Goal: Task Accomplishment & Management: Manage account settings

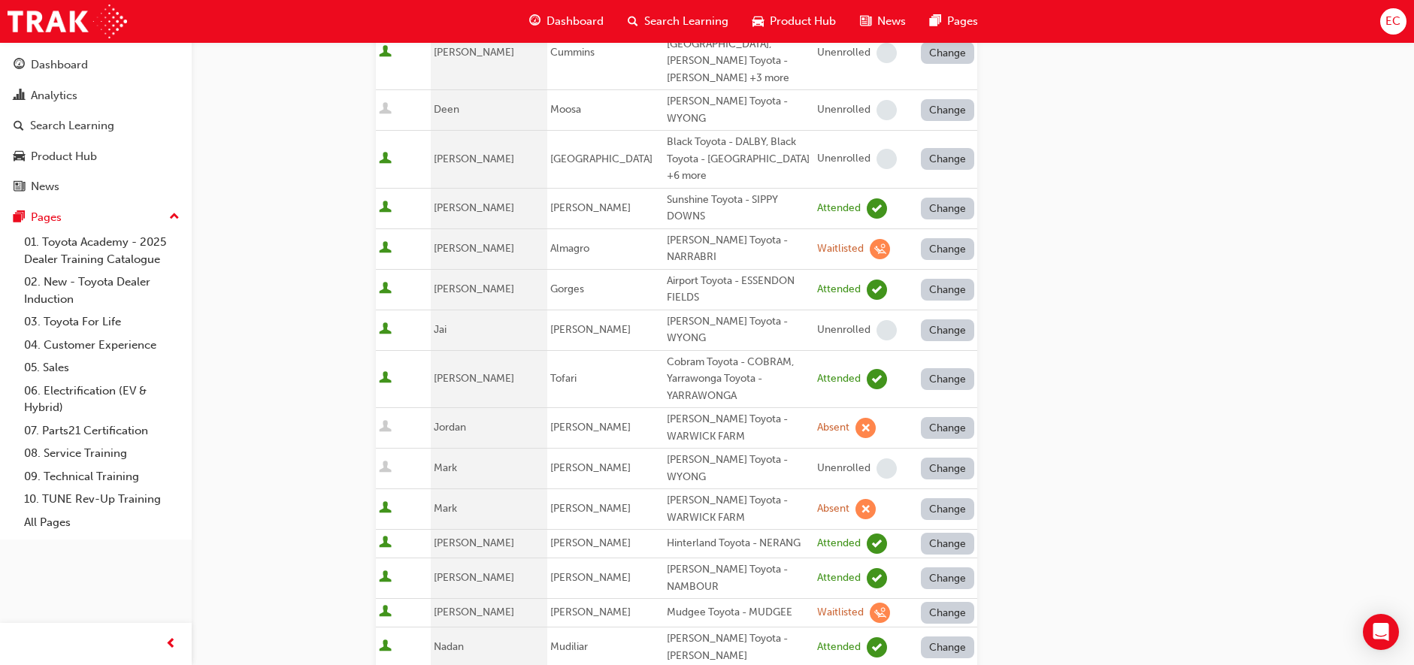
scroll to position [200, 0]
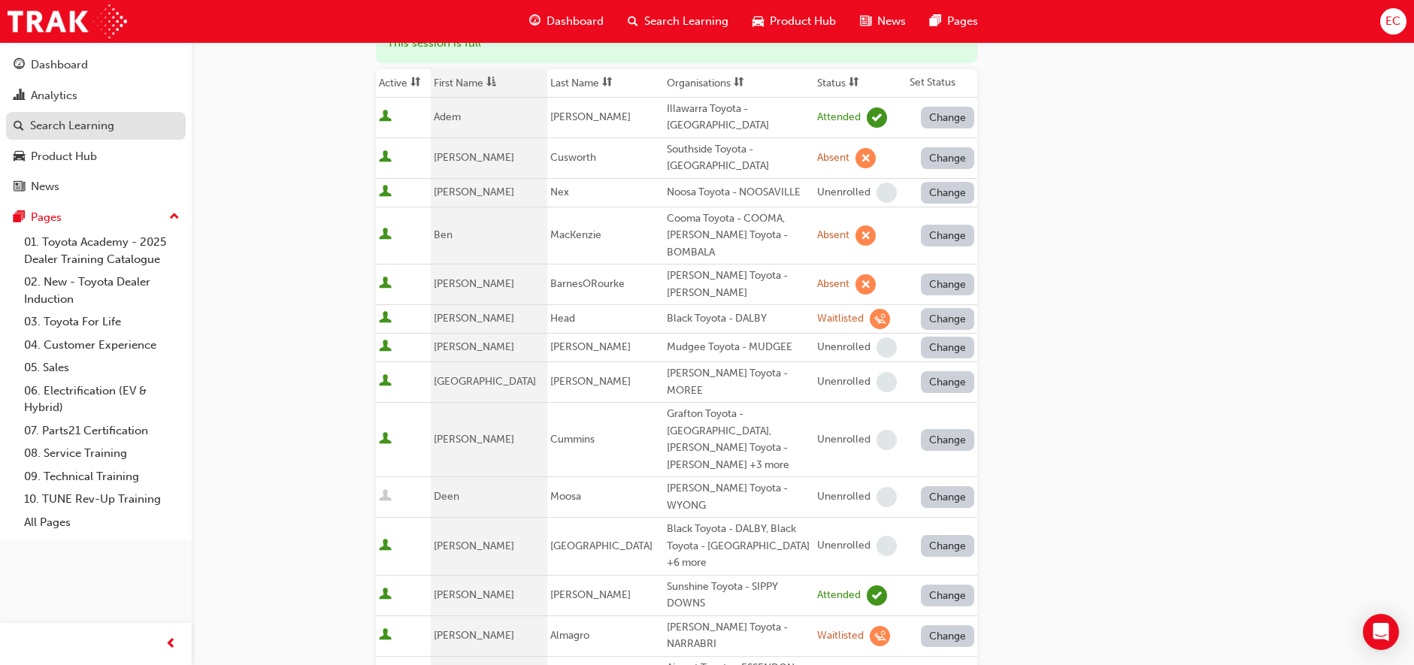
click at [102, 132] on div "Search Learning" at bounding box center [72, 125] width 84 height 17
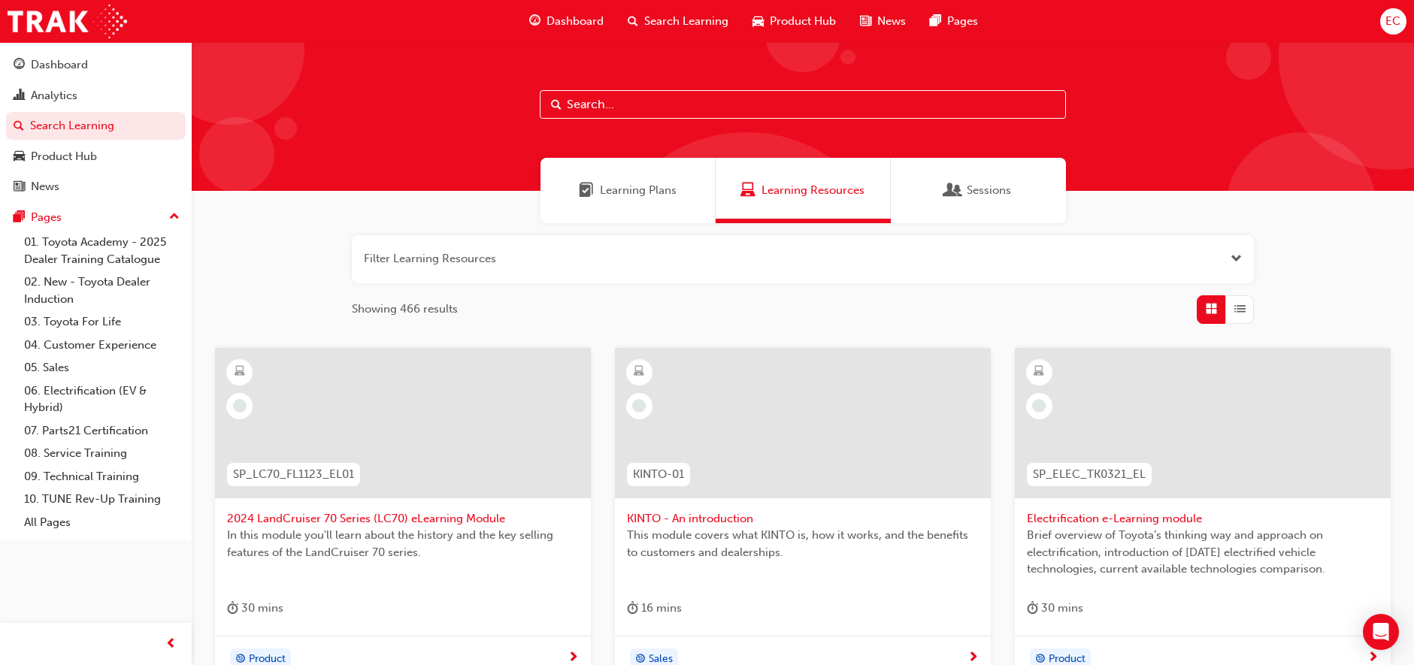
click at [613, 103] on input "text" at bounding box center [803, 104] width 526 height 29
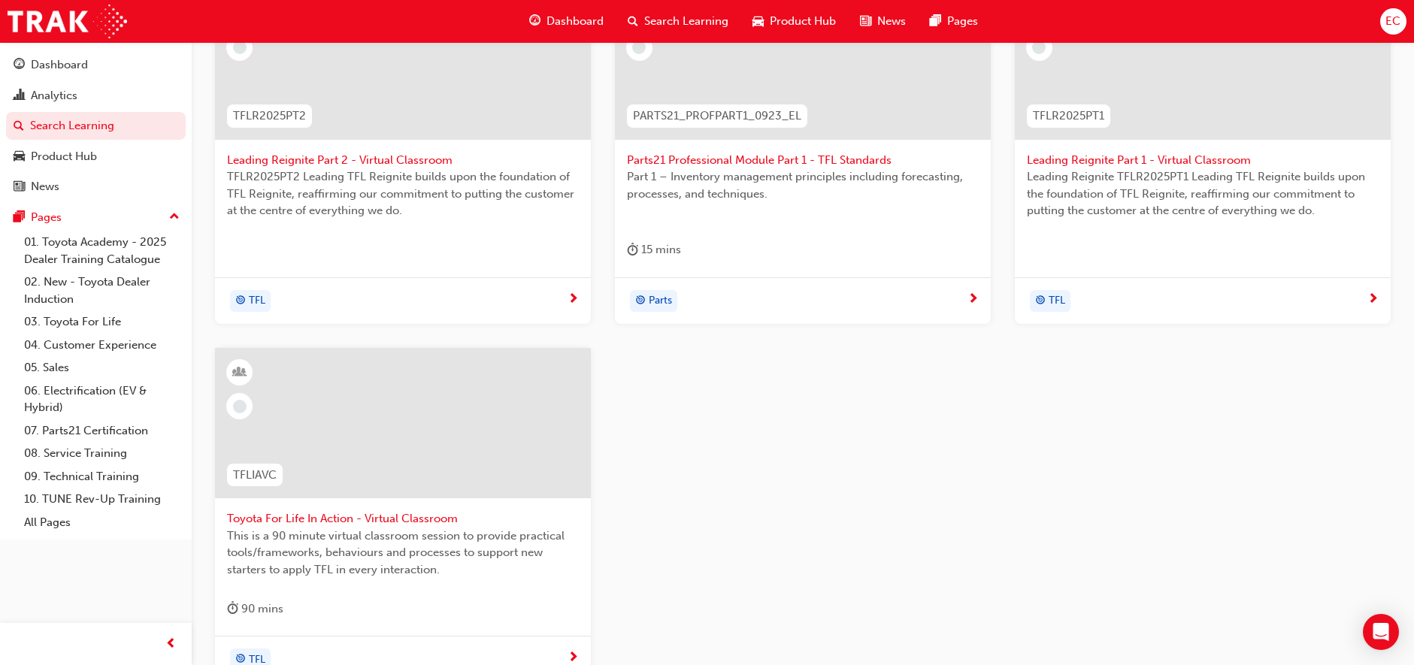
scroll to position [371, 0]
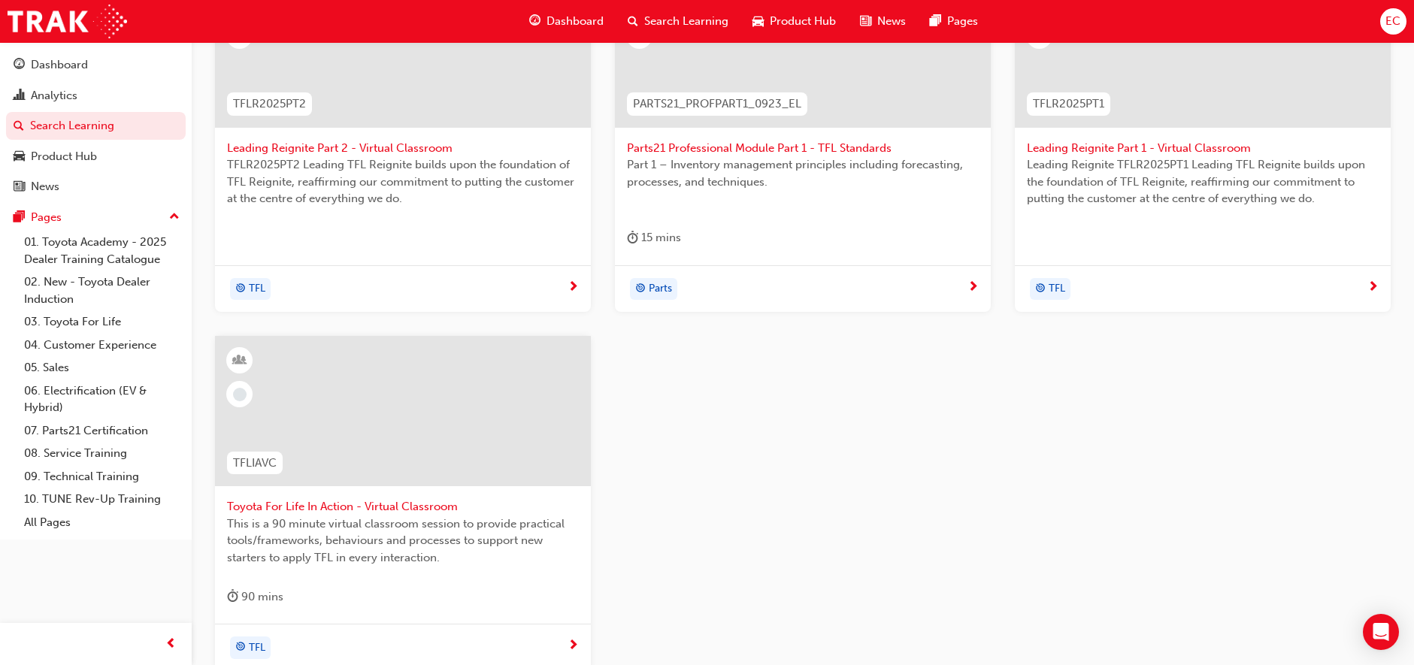
type input "tfl"
click at [402, 495] on div at bounding box center [403, 423] width 352 height 150
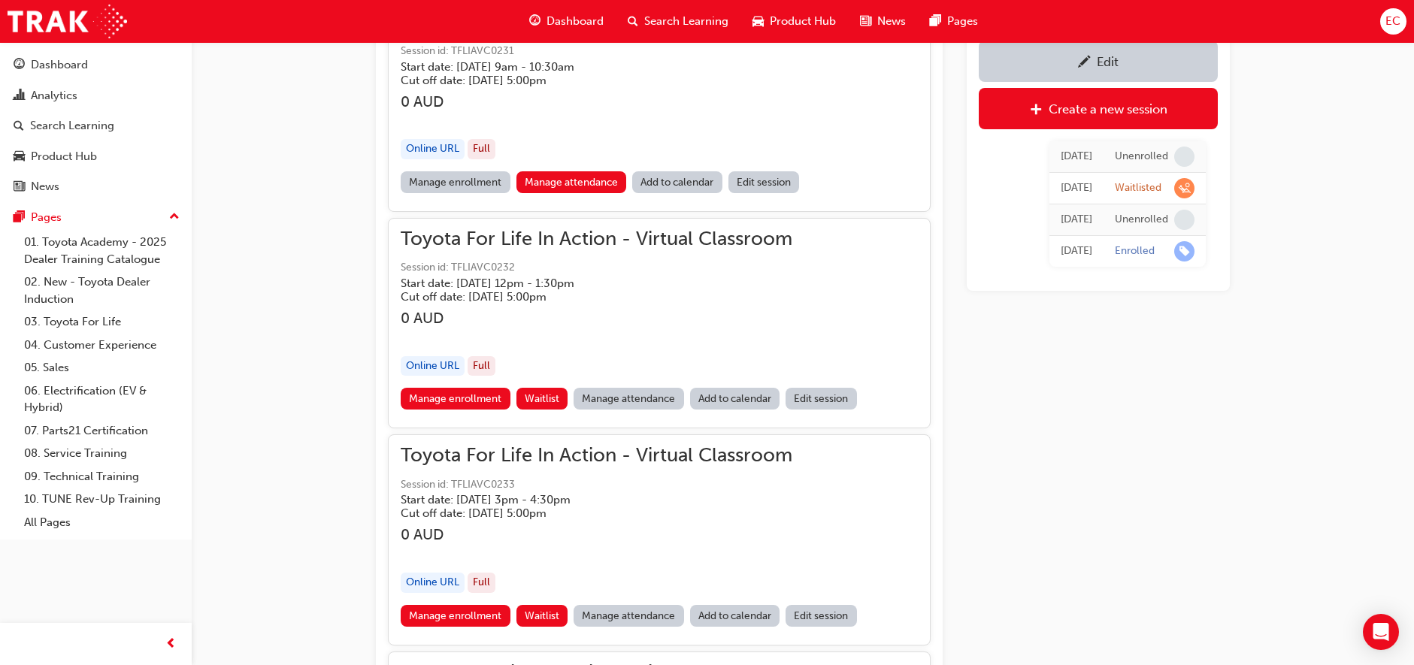
scroll to position [1191, 0]
click at [628, 398] on link "Manage attendance" at bounding box center [628, 397] width 110 height 22
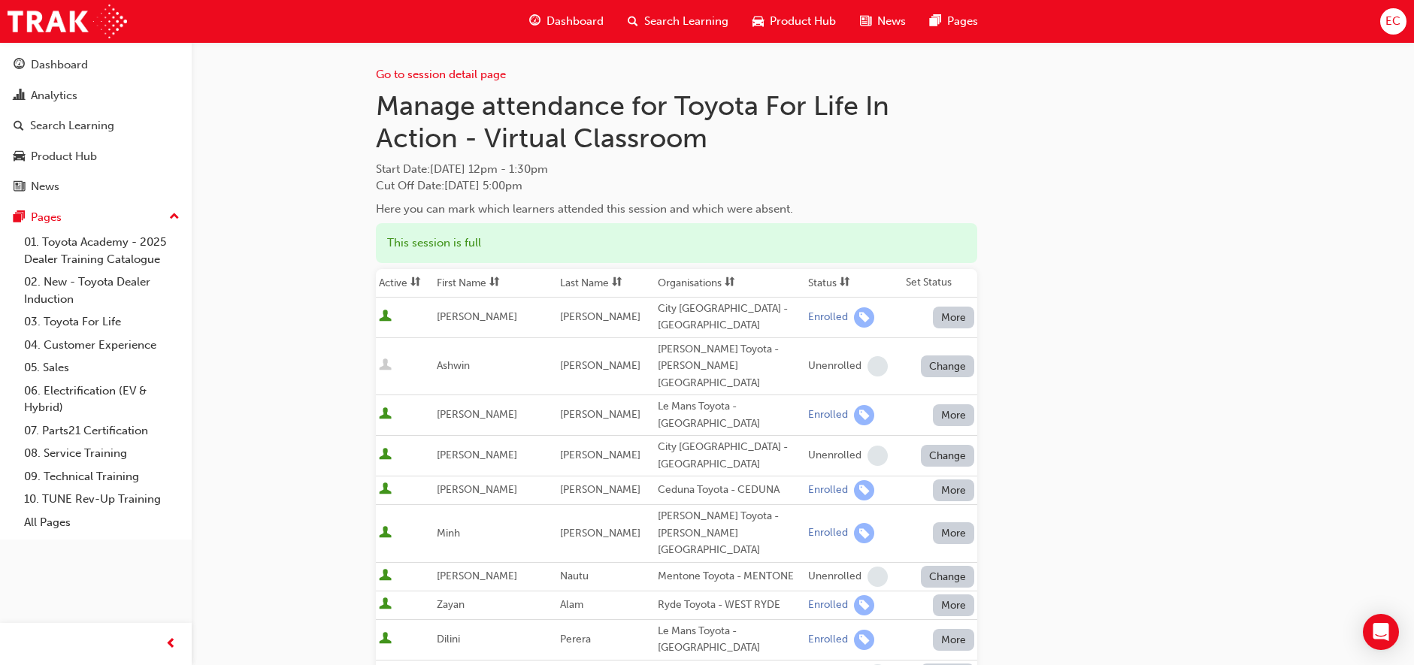
click at [492, 285] on th "First Name" at bounding box center [495, 283] width 123 height 29
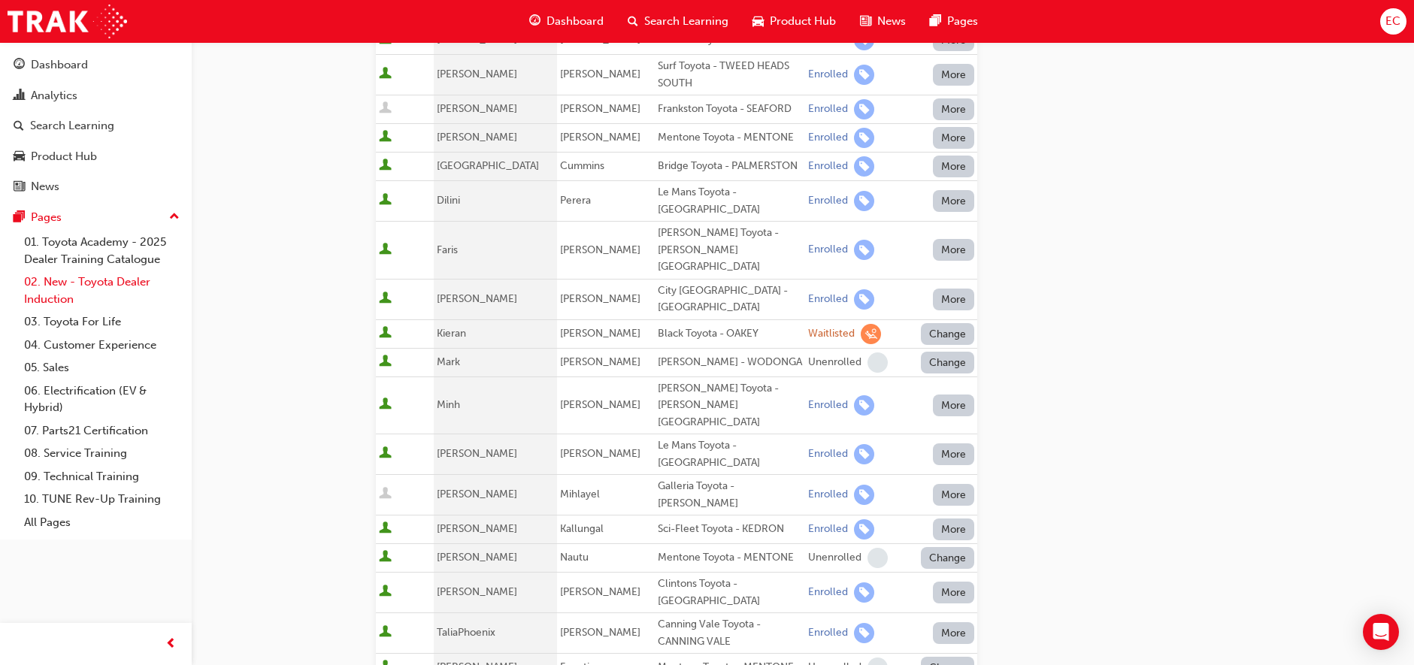
scroll to position [426, 0]
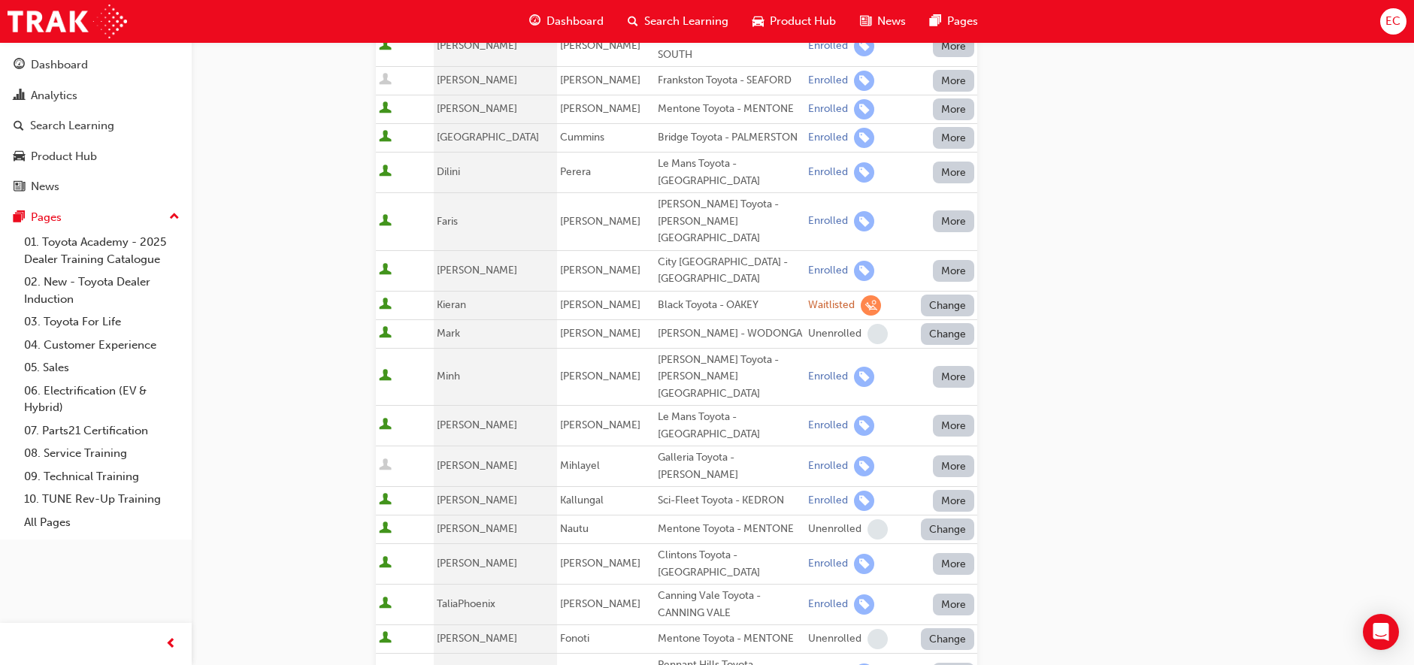
click at [660, 492] on div "Sci-Fleet Toyota - KEDRON" at bounding box center [730, 500] width 144 height 17
copy div "Sci-Fleet Toyota - KEDRON"
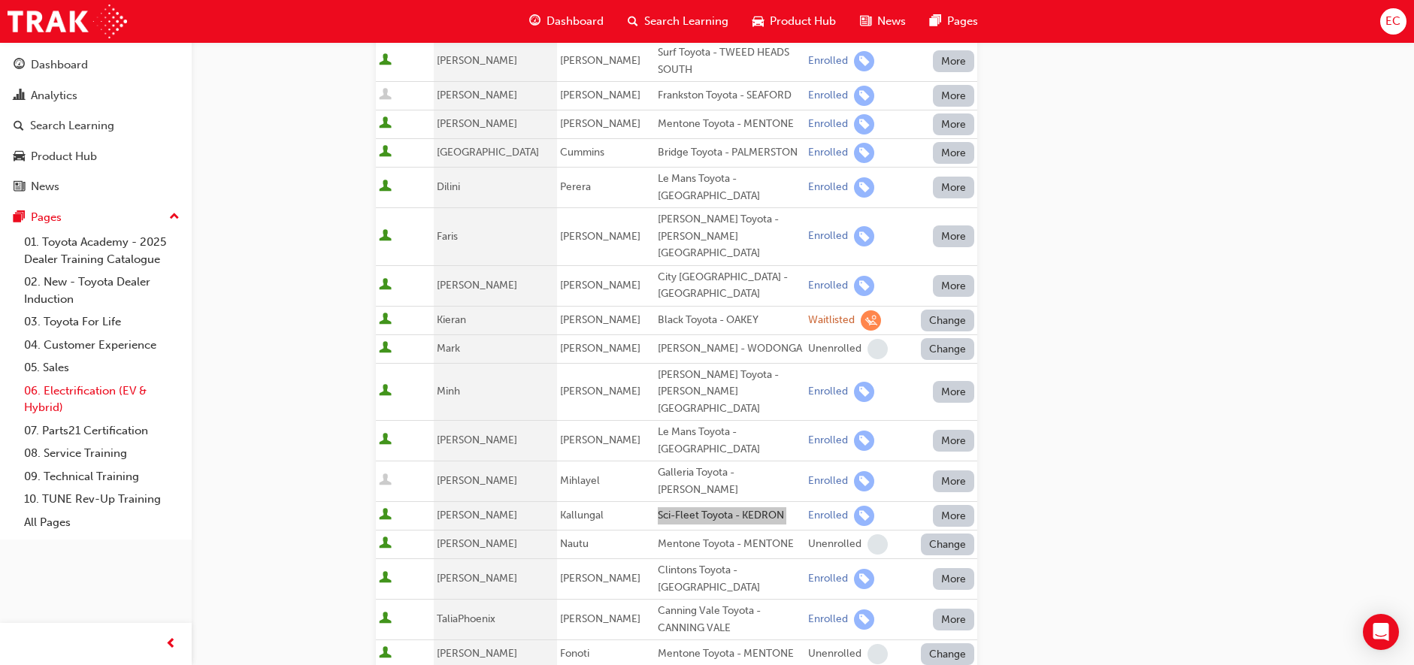
scroll to position [407, 0]
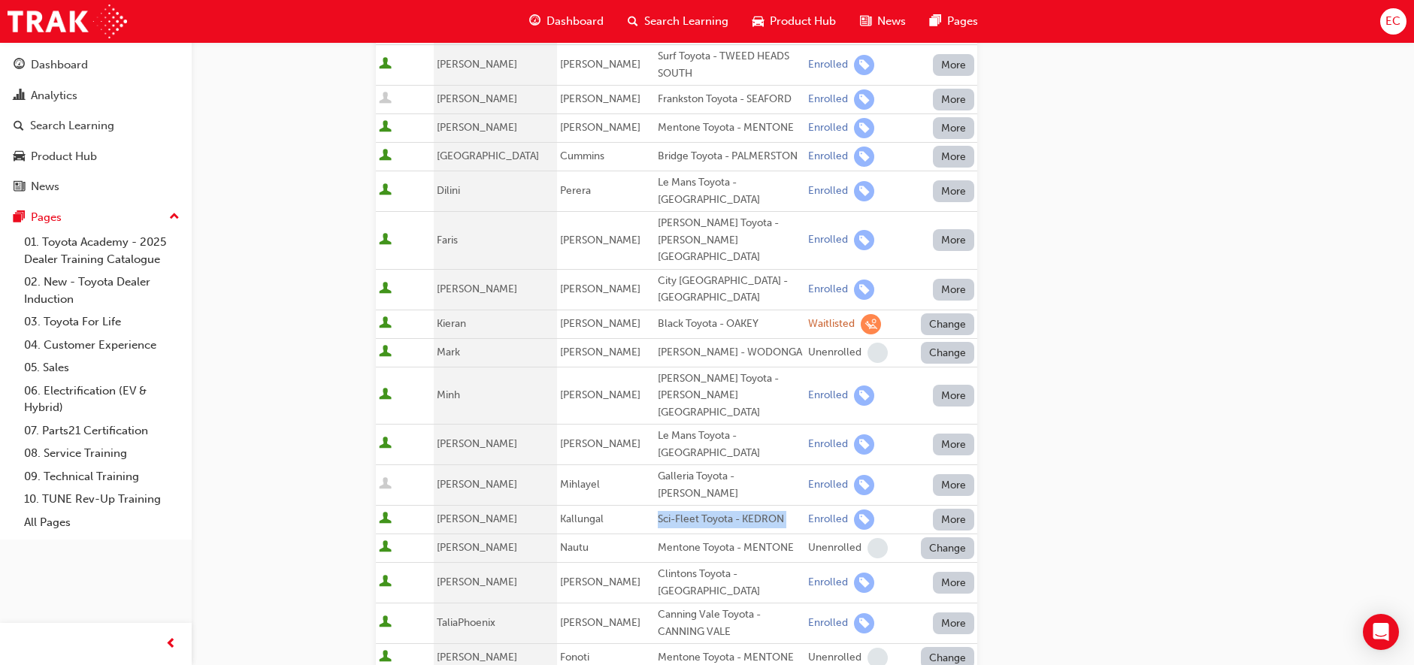
click at [665, 428] on div "Le Mans Toyota - [GEOGRAPHIC_DATA]" at bounding box center [730, 445] width 144 height 34
copy div "Le Mans Toyota - [GEOGRAPHIC_DATA]"
click at [560, 234] on span "[PERSON_NAME]" at bounding box center [600, 240] width 80 height 13
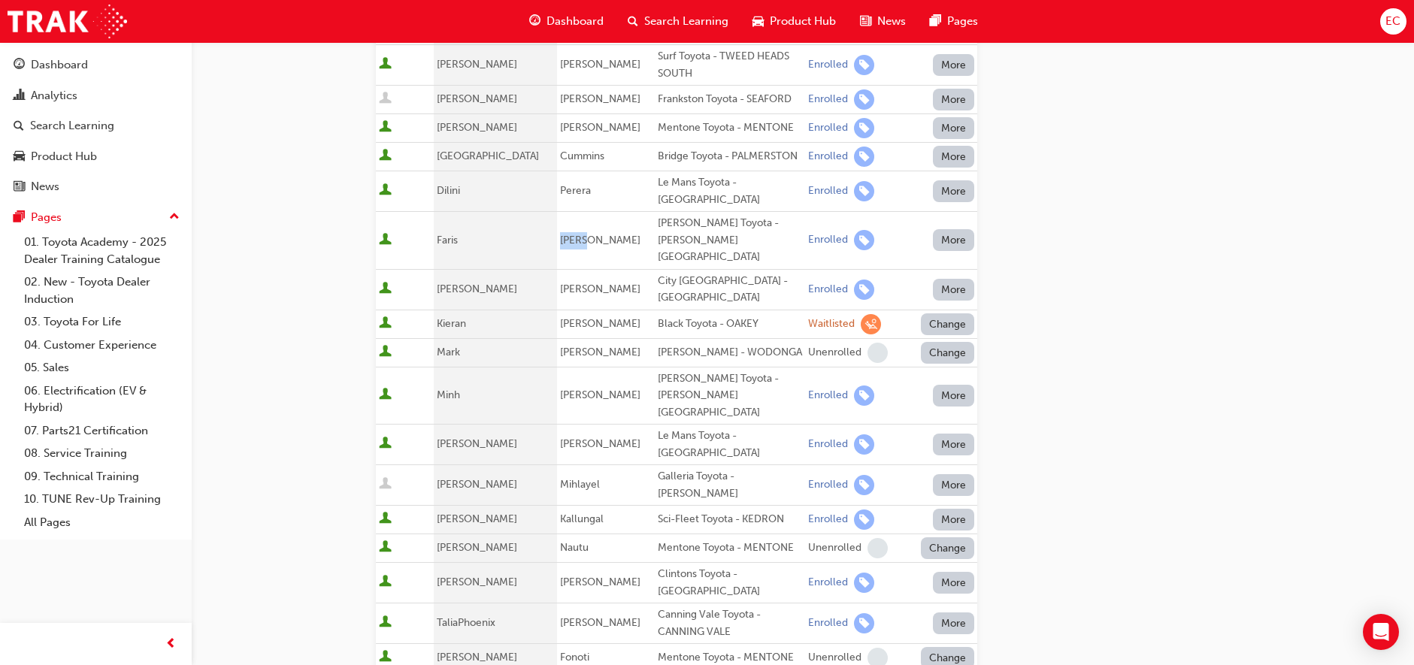
click at [560, 234] on span "[PERSON_NAME]" at bounding box center [600, 240] width 80 height 13
copy span "[PERSON_NAME]"
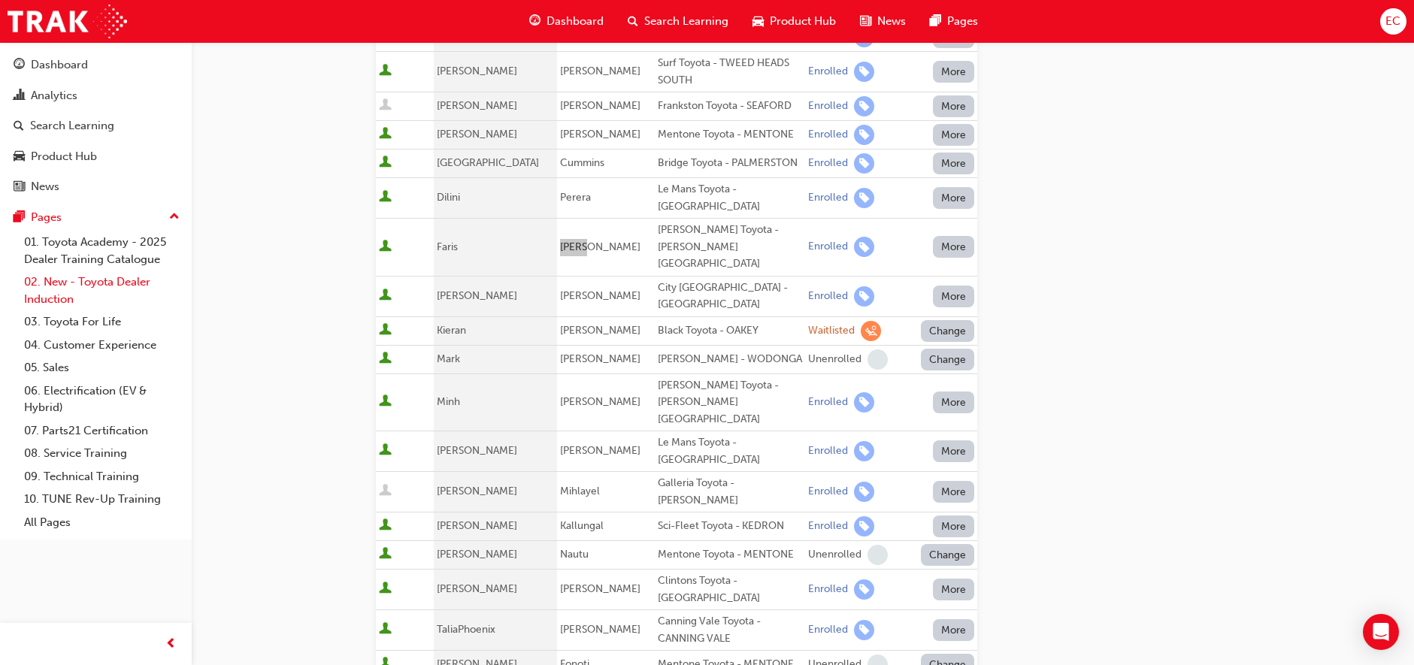
scroll to position [404, 0]
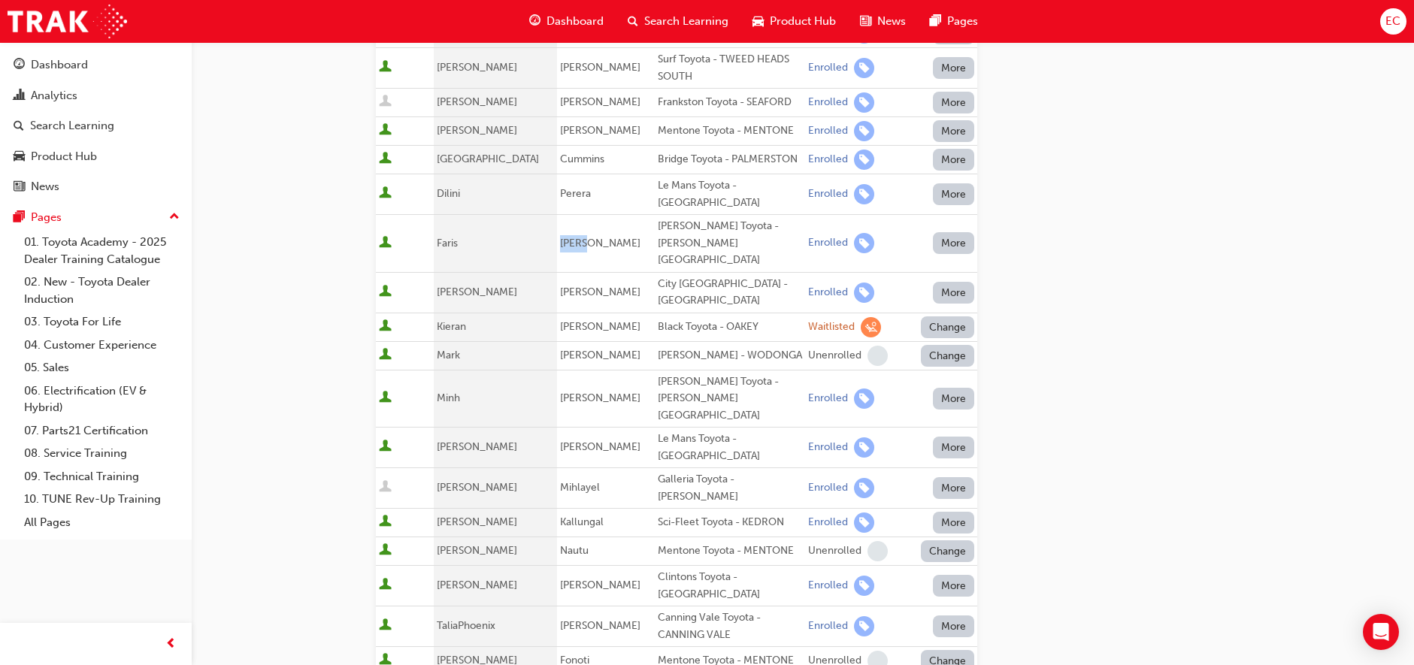
click at [658, 374] on div "[PERSON_NAME] Toyota - [PERSON_NAME][GEOGRAPHIC_DATA]" at bounding box center [730, 399] width 144 height 51
copy div "[PERSON_NAME] Toyota - [PERSON_NAME][GEOGRAPHIC_DATA]"
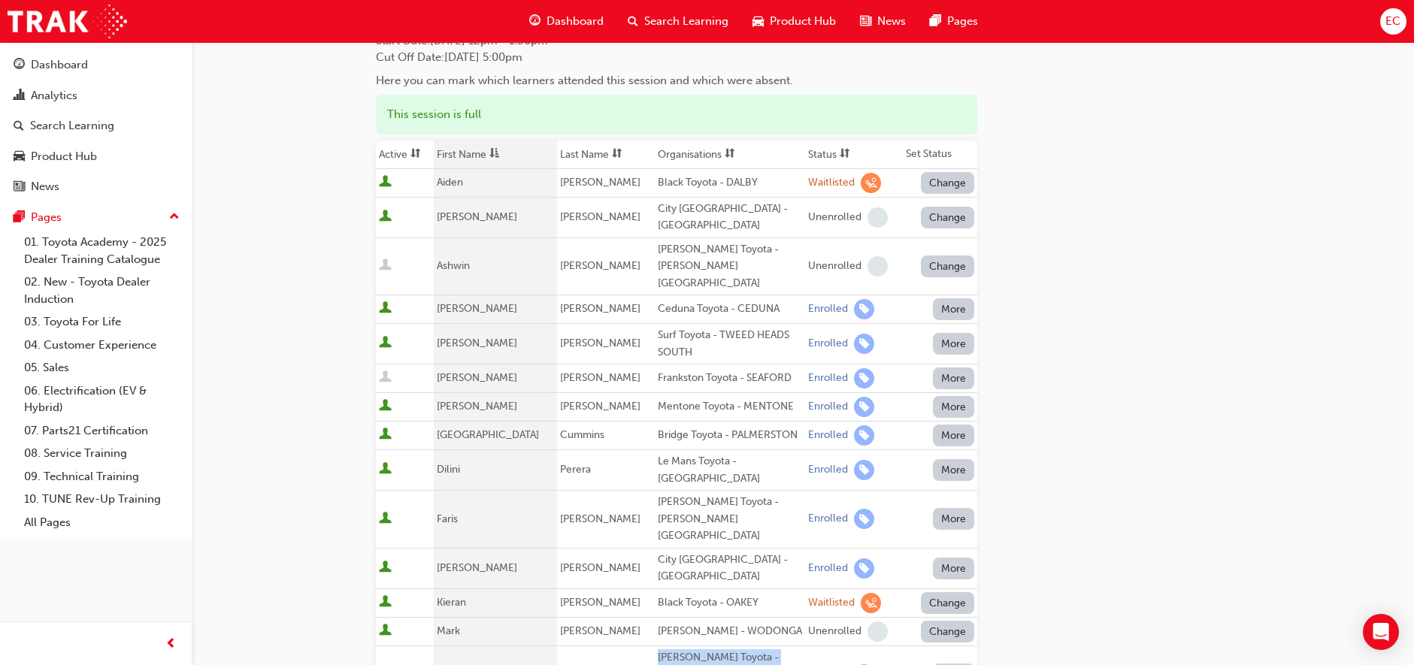
scroll to position [88, 0]
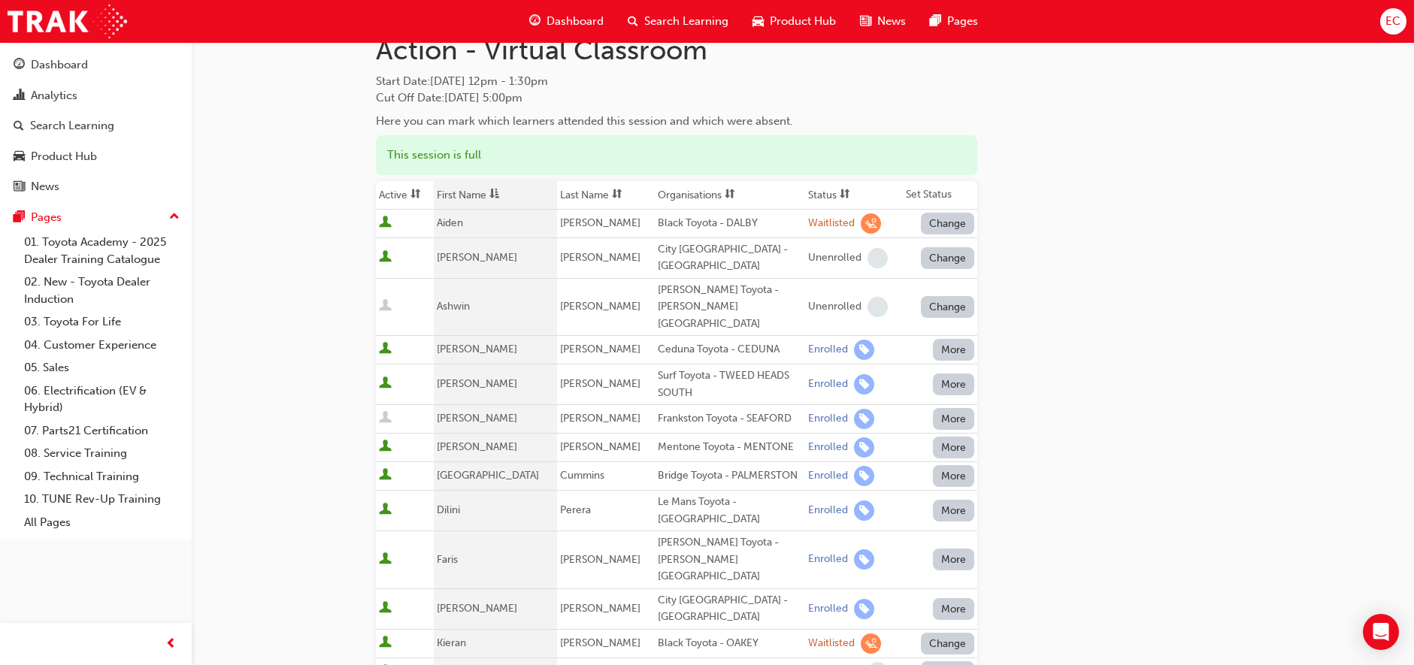
click at [483, 189] on th "First Name" at bounding box center [495, 195] width 123 height 29
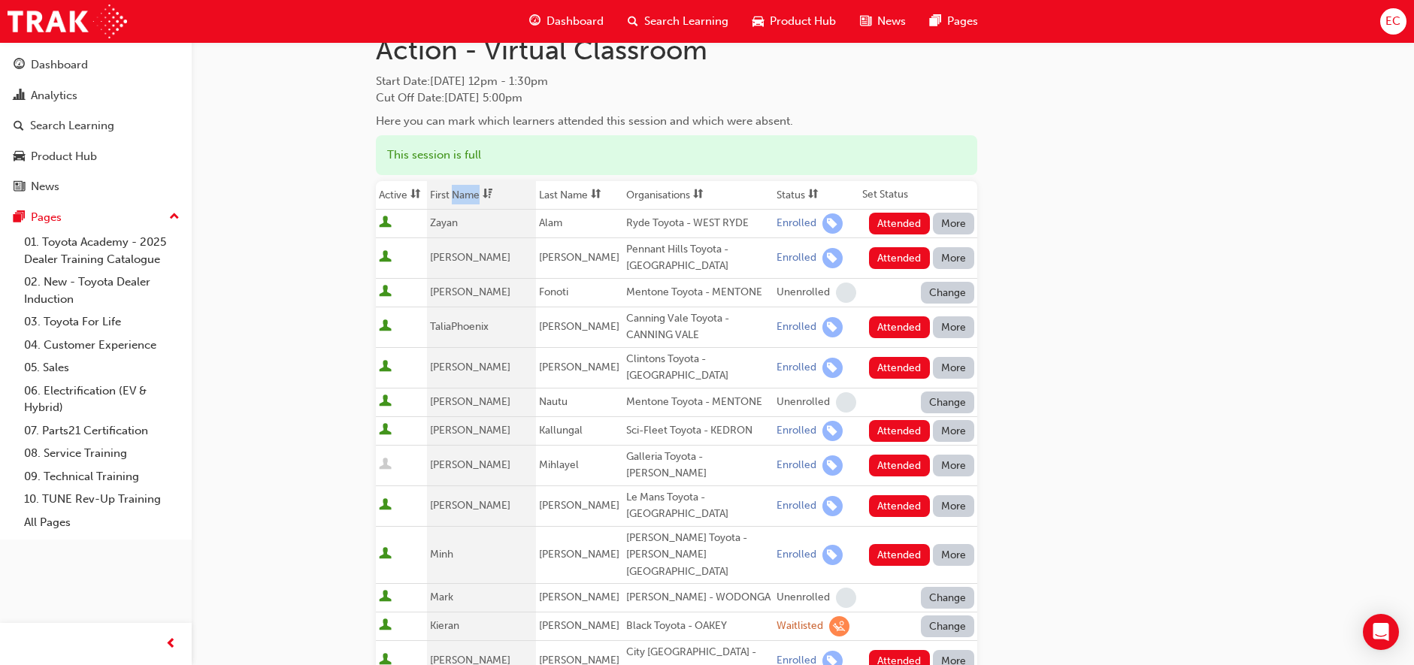
click at [483, 189] on th "First Name" at bounding box center [481, 195] width 109 height 29
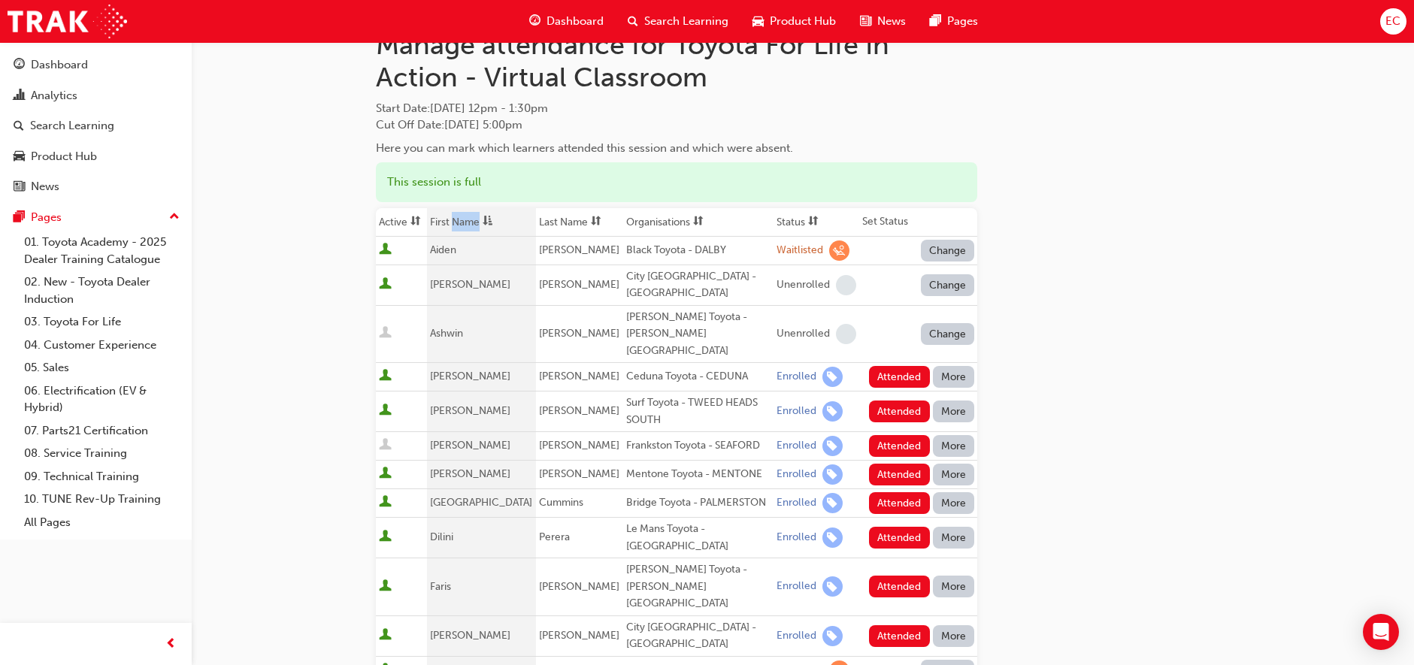
scroll to position [58, 0]
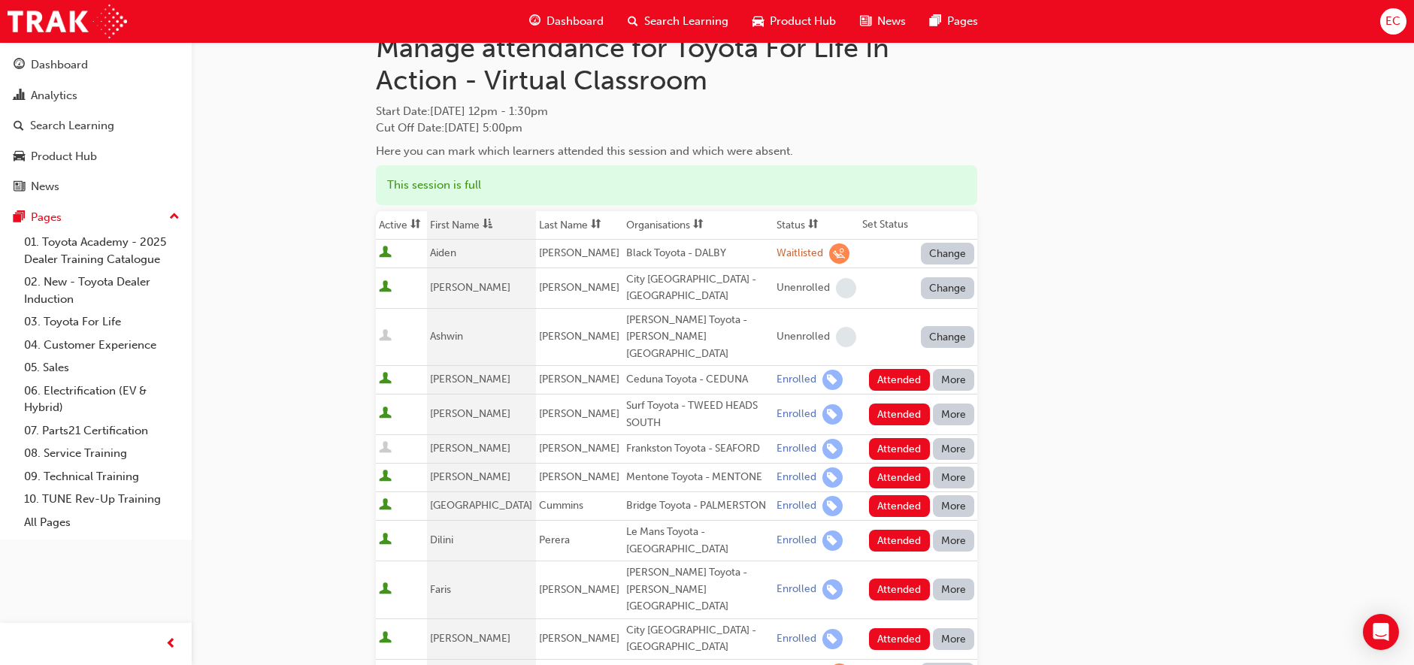
click at [626, 398] on div "Surf Toyota - TWEED HEADS SOUTH" at bounding box center [698, 415] width 144 height 34
copy div "Surf Toyota - TWEED HEADS SOUTH"
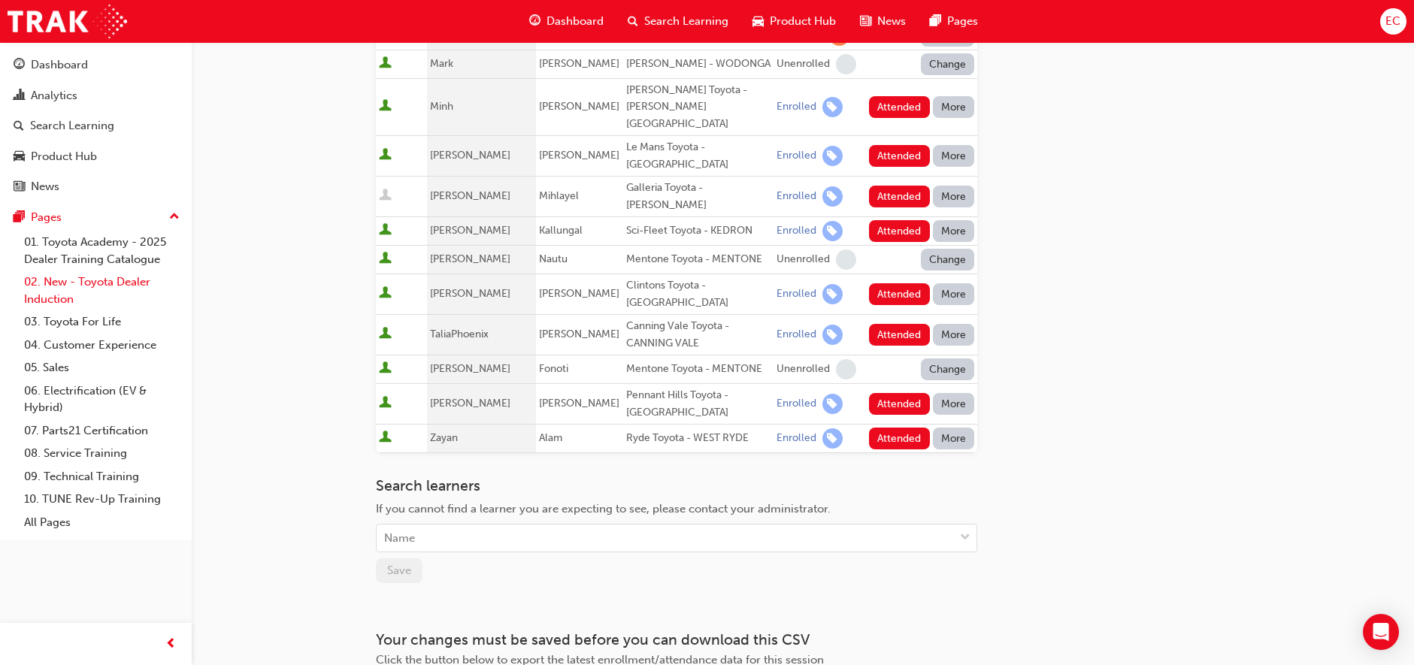
scroll to position [705, 0]
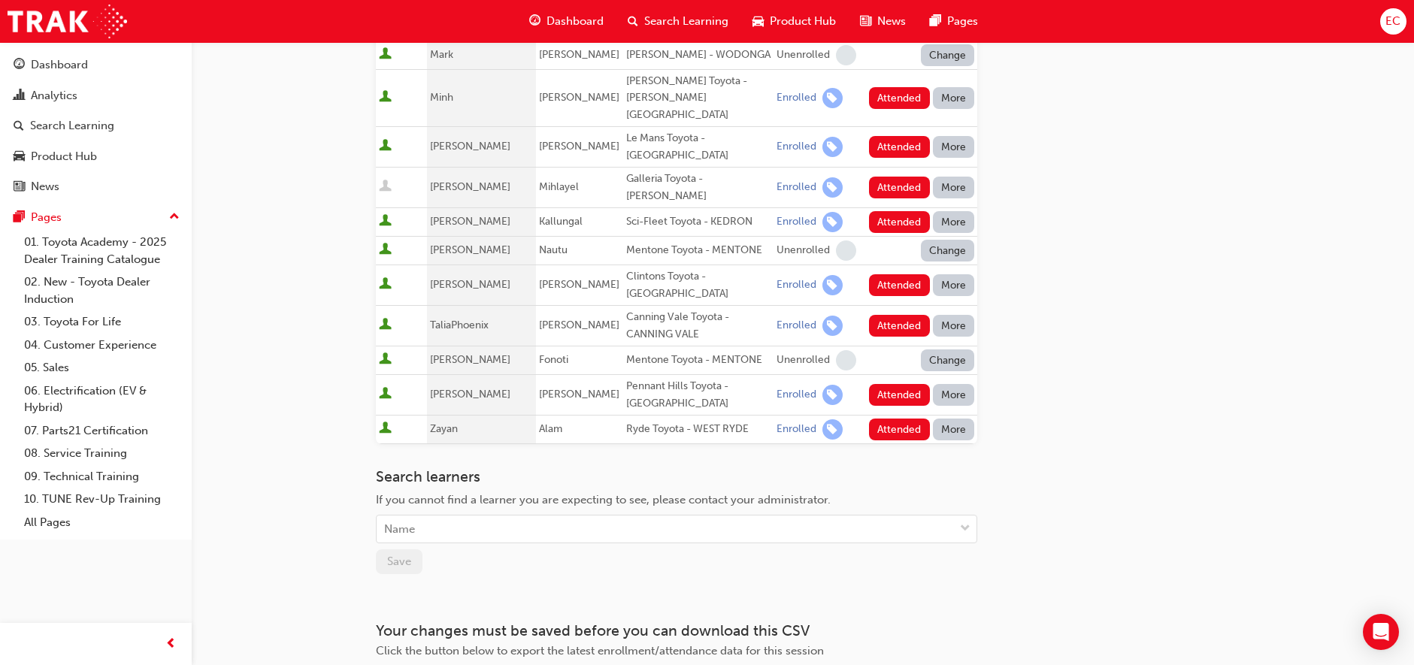
click at [655, 421] on div "Ryde Toyota - WEST RYDE" at bounding box center [698, 429] width 144 height 17
copy div "Ryde Toyota - WEST RYDE"
click at [877, 345] on div "Go to session detail page Manage attendance for Toyota For Life In Action - Vir…" at bounding box center [676, 14] width 601 height 1354
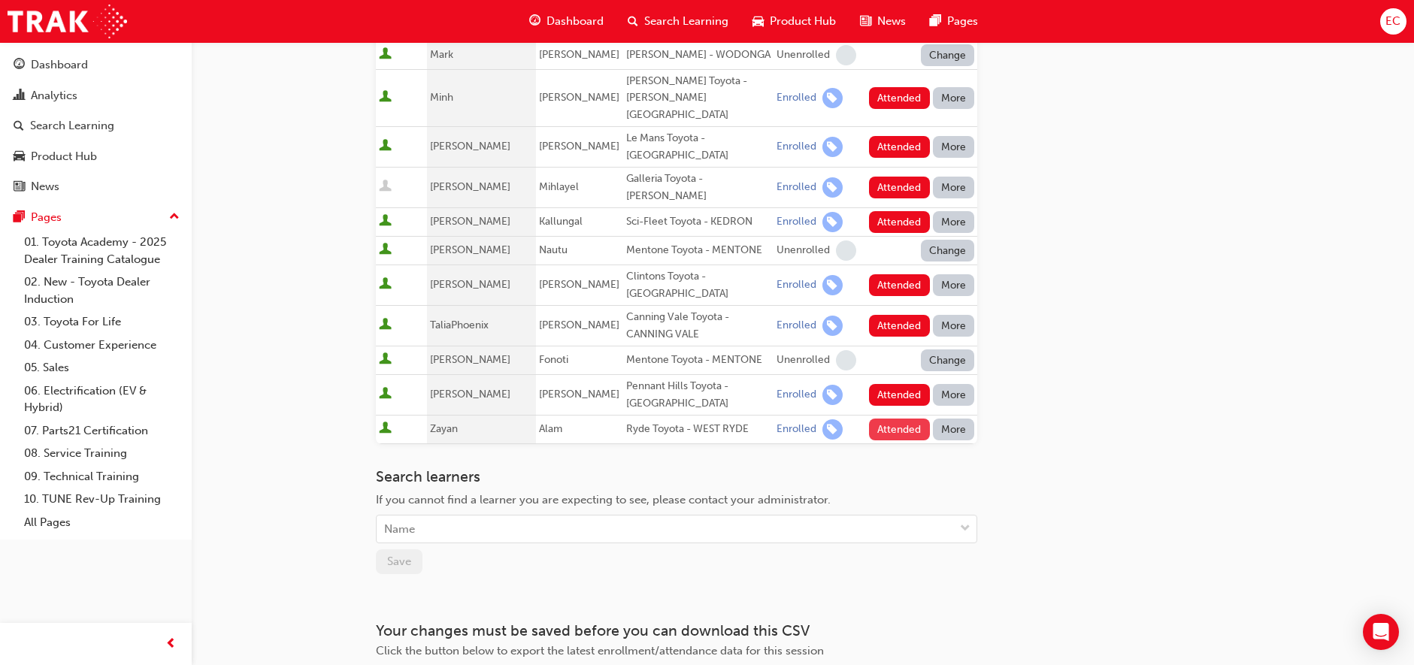
click at [888, 419] on button "Attended" at bounding box center [899, 430] width 61 height 22
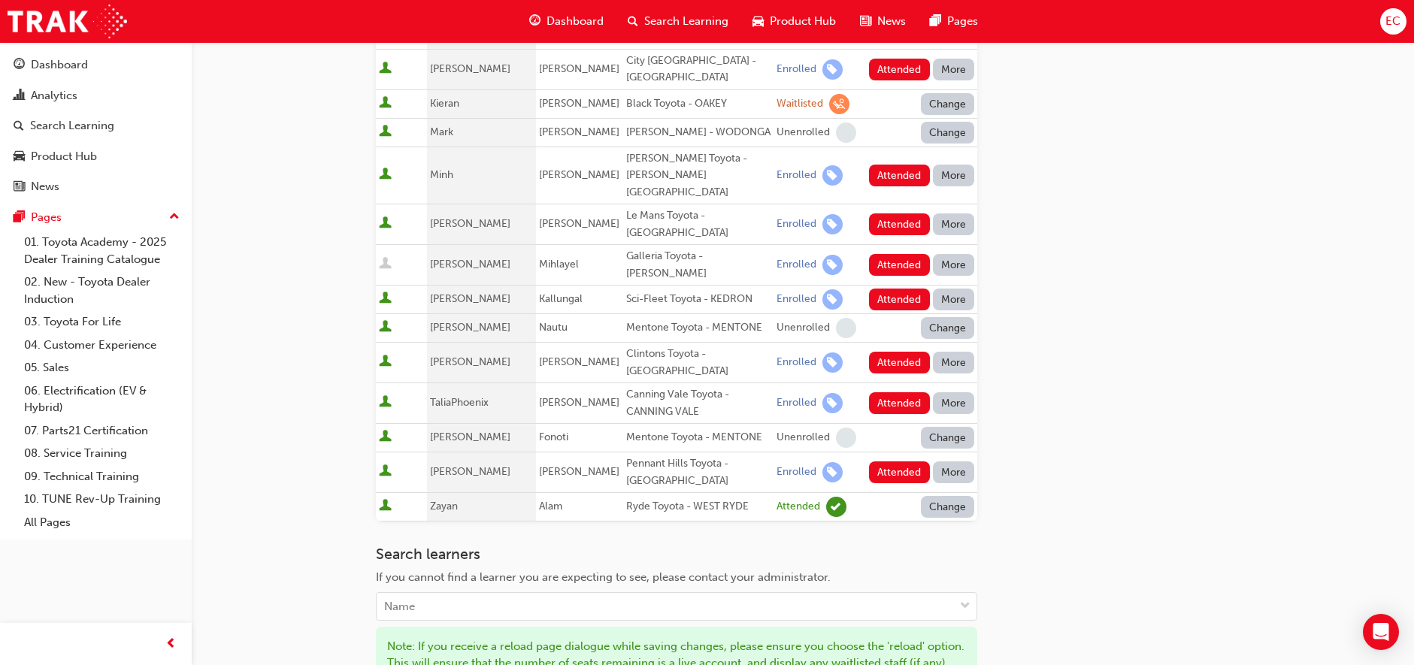
scroll to position [621, 0]
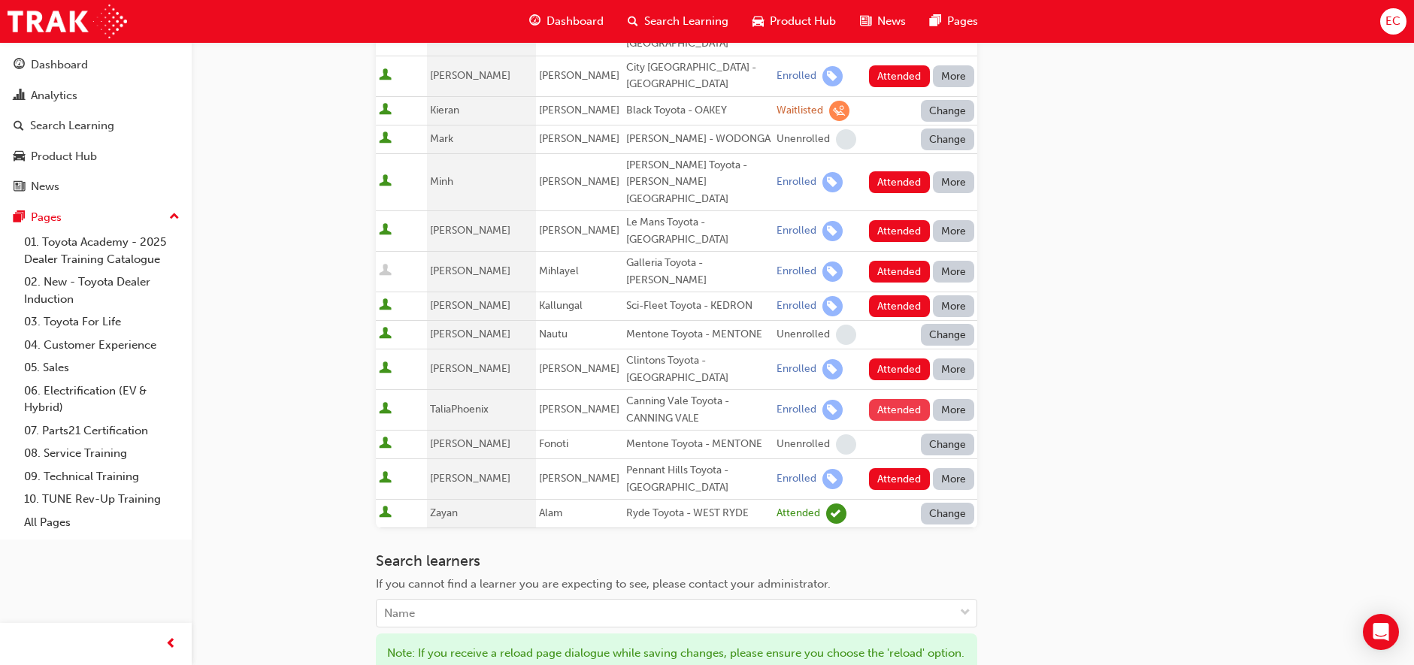
click at [887, 399] on button "Attended" at bounding box center [899, 410] width 61 height 22
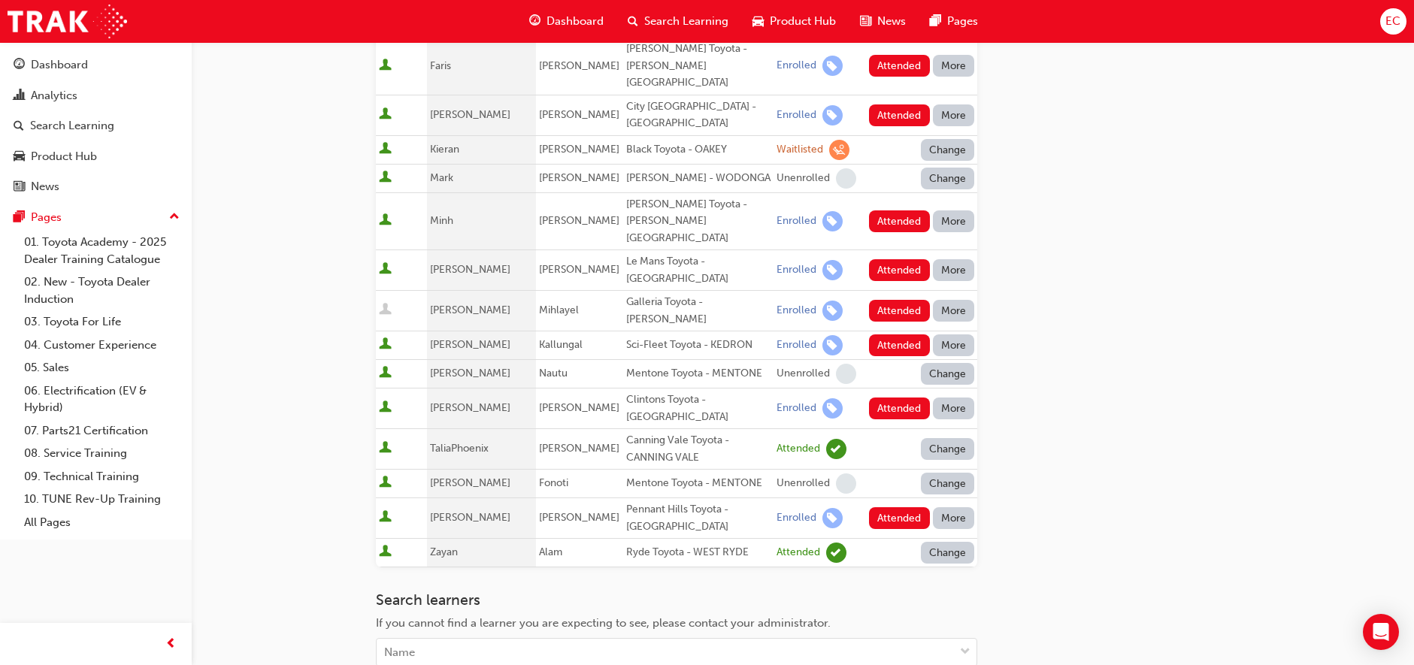
scroll to position [571, 0]
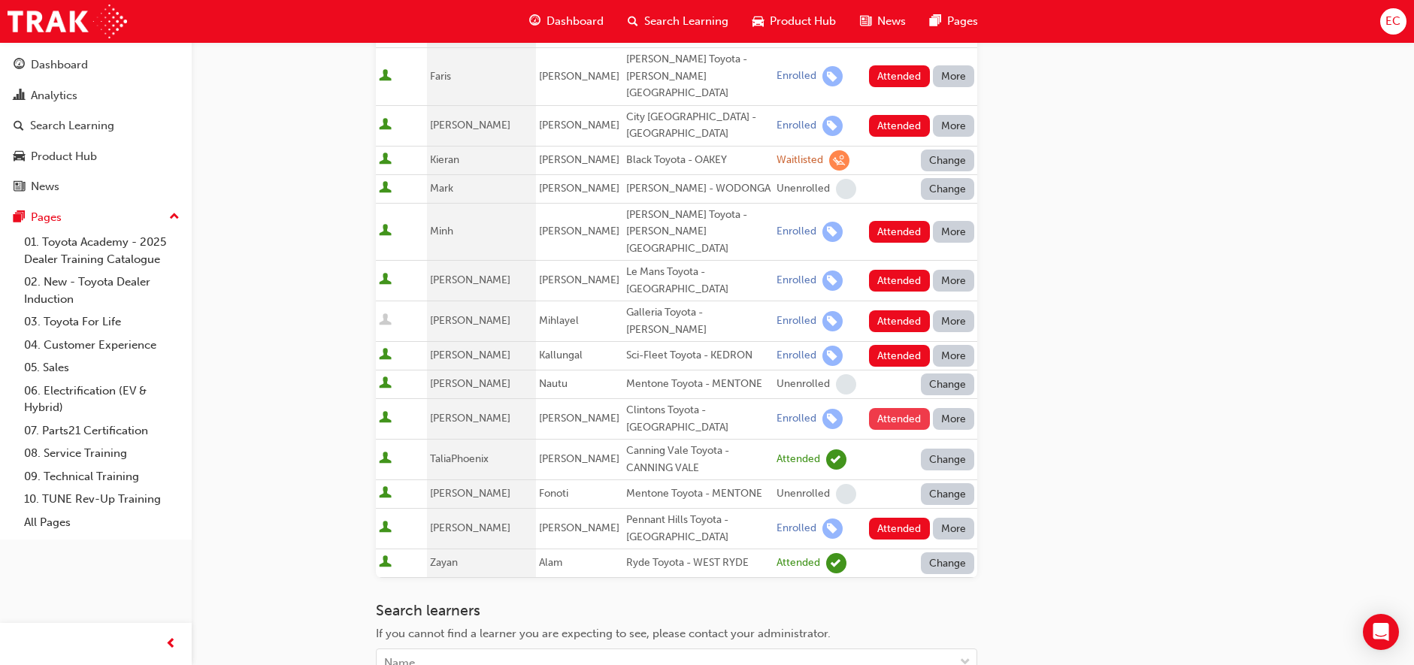
click at [886, 408] on button "Attended" at bounding box center [899, 419] width 61 height 22
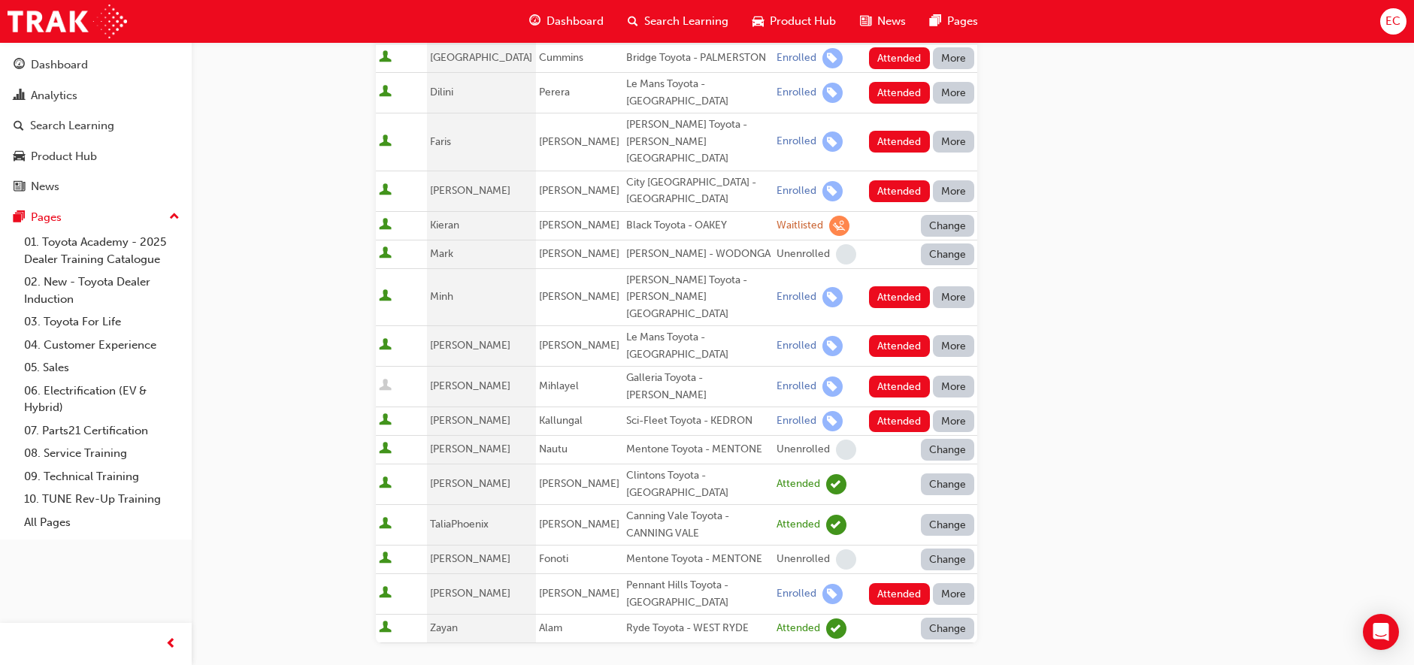
scroll to position [504, 0]
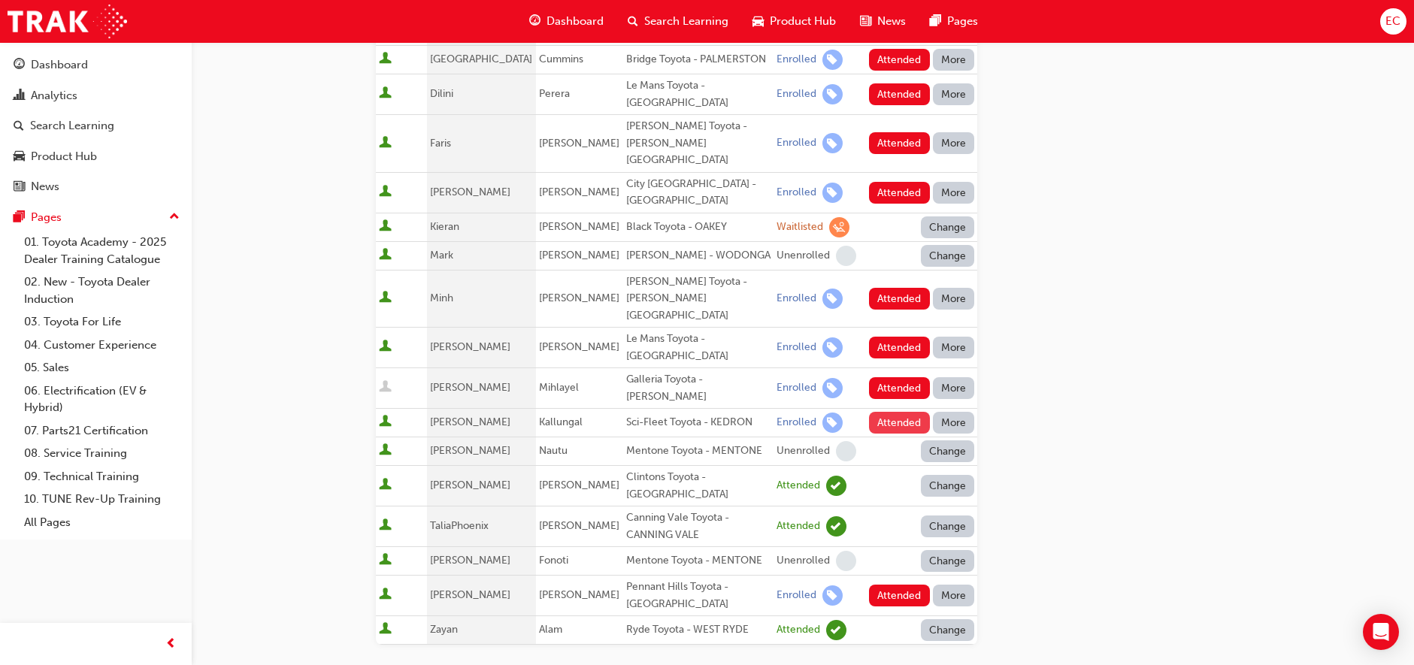
click at [886, 412] on button "Attended" at bounding box center [899, 423] width 61 height 22
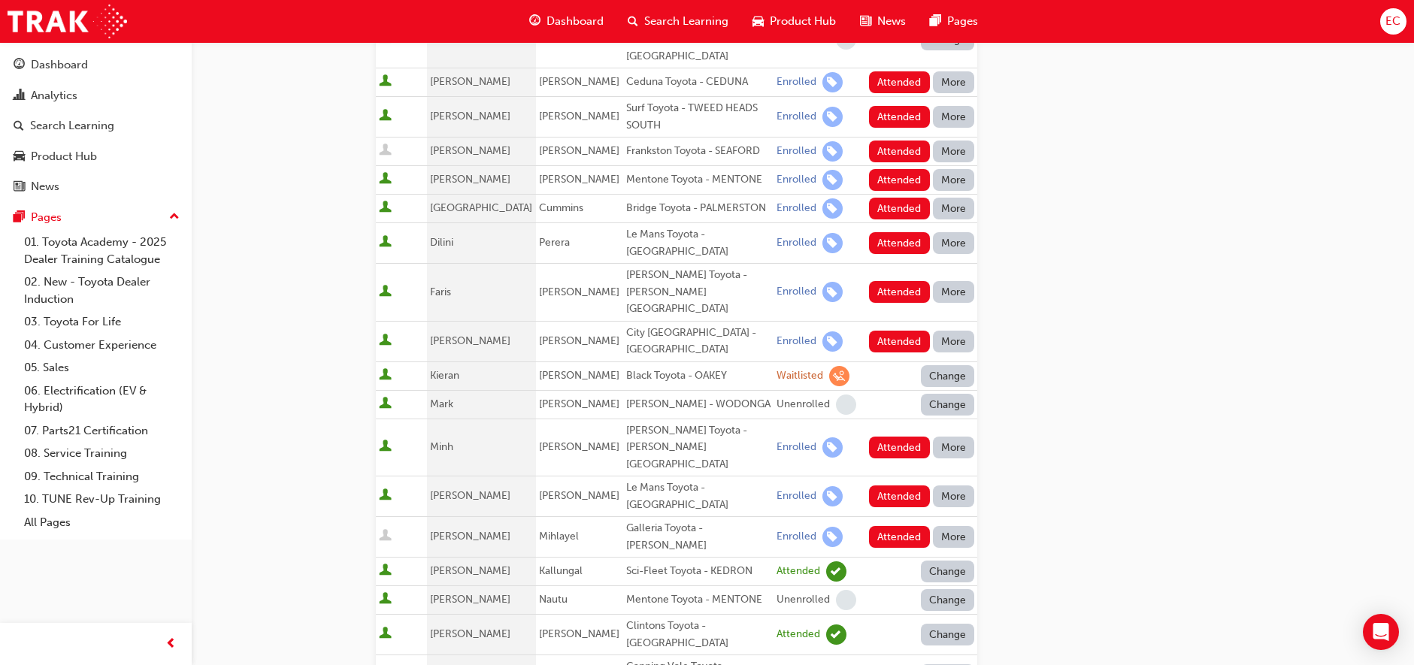
scroll to position [355, 0]
click at [885, 486] on button "Attended" at bounding box center [899, 497] width 61 height 22
click at [891, 437] on button "Attended" at bounding box center [899, 448] width 61 height 22
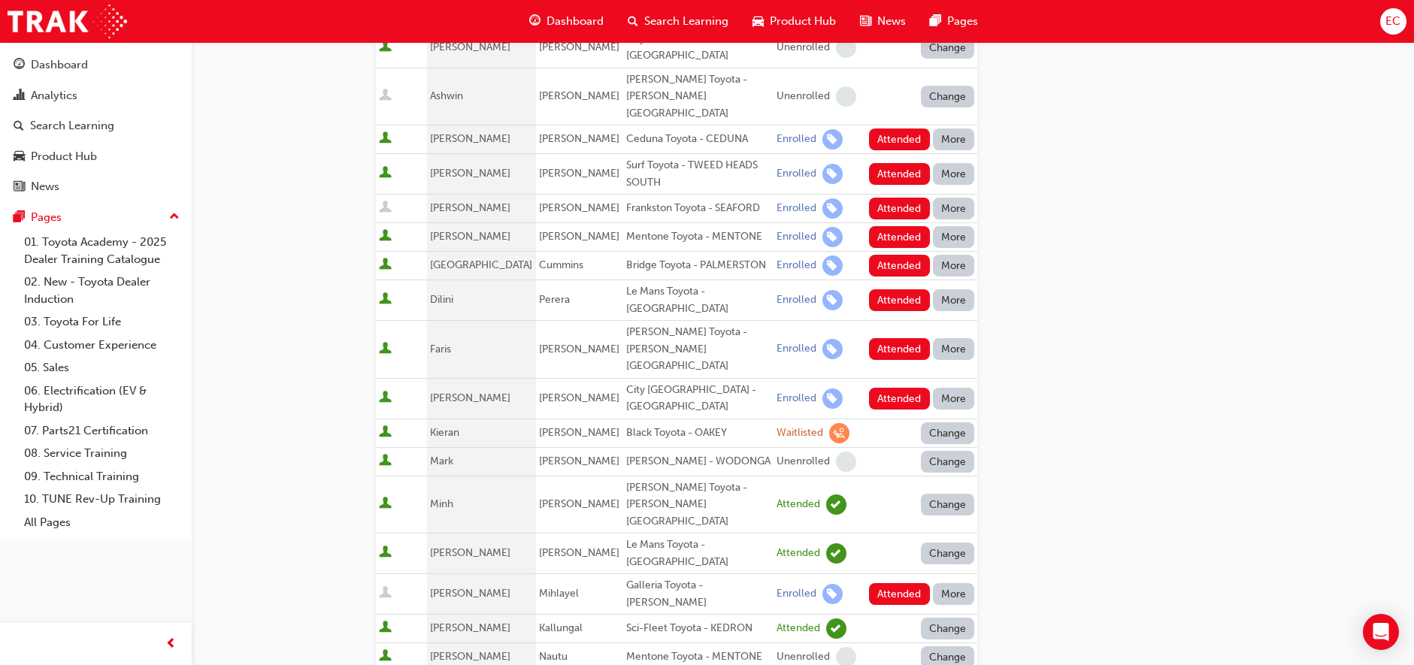
scroll to position [298, 0]
click at [890, 339] on button "Attended" at bounding box center [899, 350] width 61 height 22
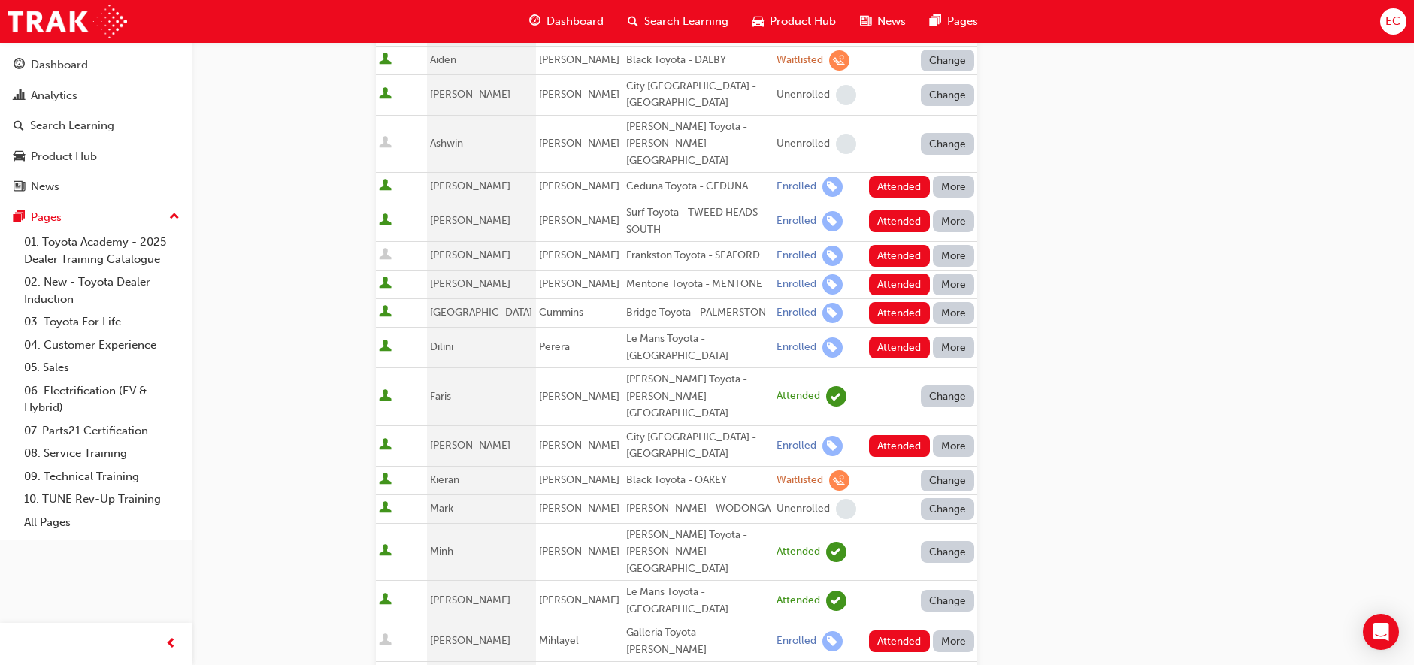
scroll to position [250, 0]
click at [888, 338] on button "Attended" at bounding box center [899, 349] width 61 height 22
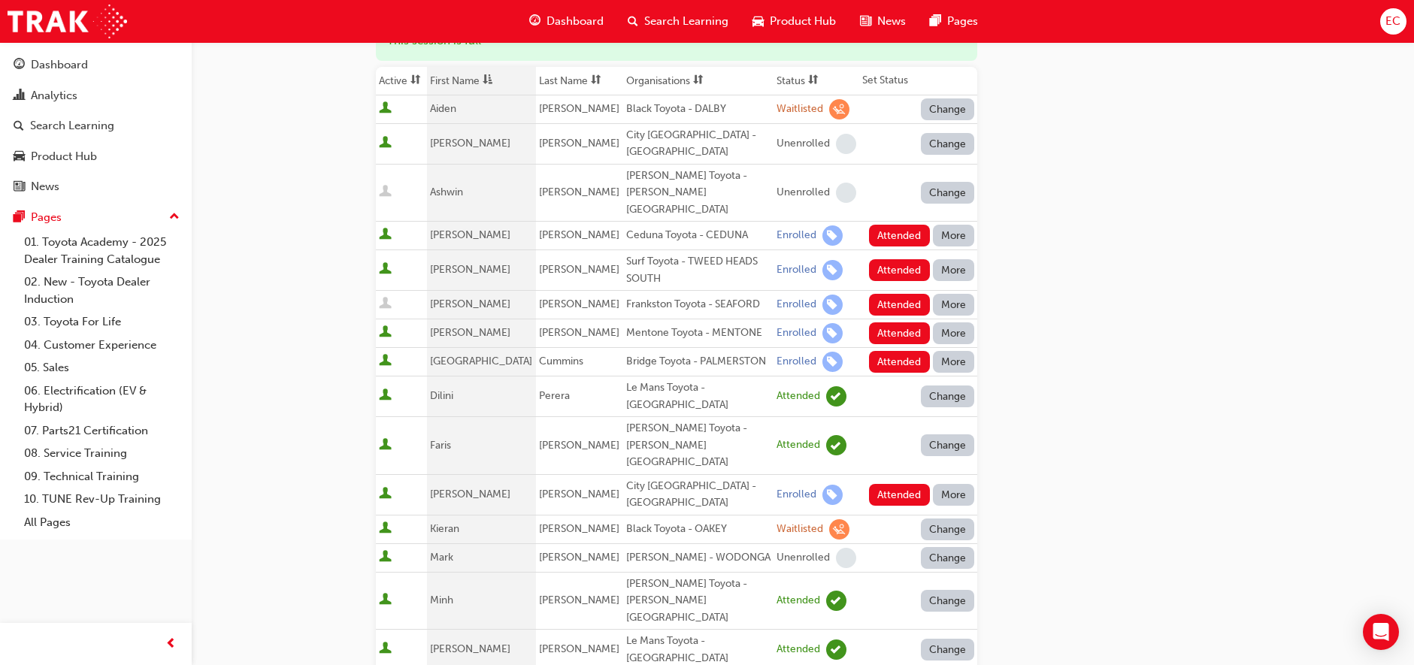
scroll to position [200, 0]
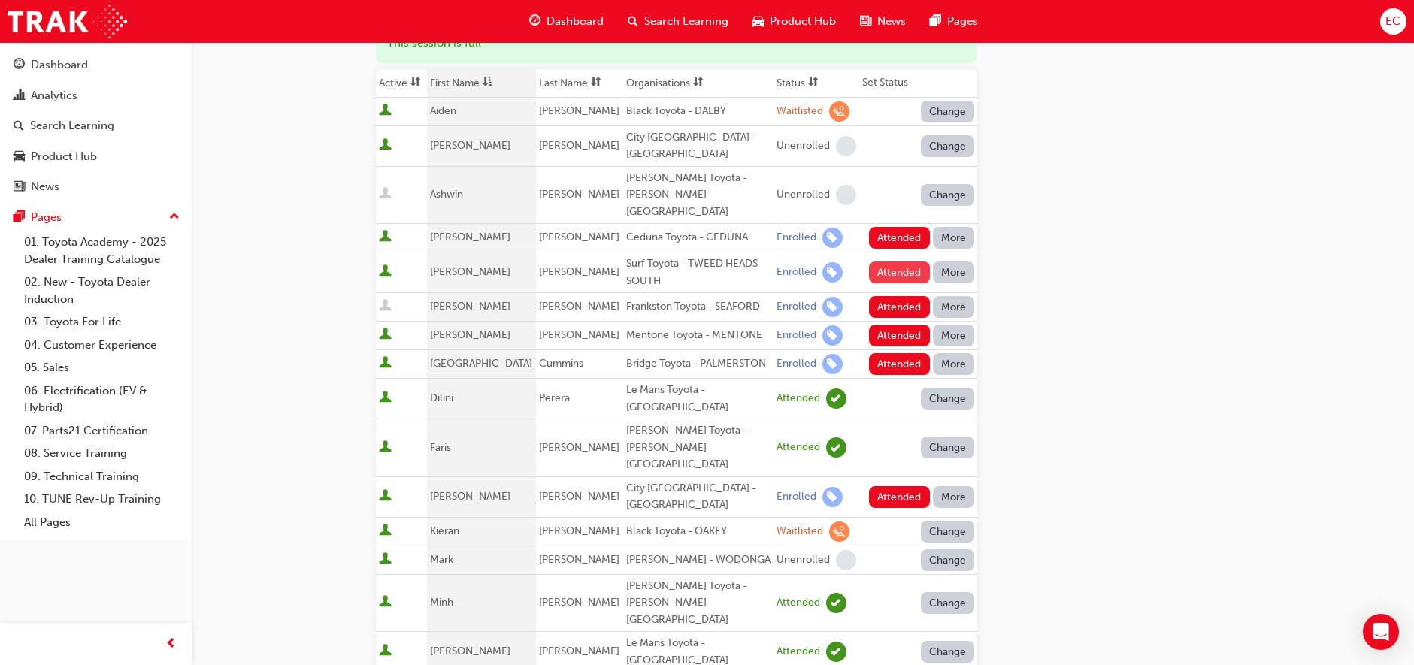
click at [888, 262] on button "Attended" at bounding box center [899, 273] width 61 height 22
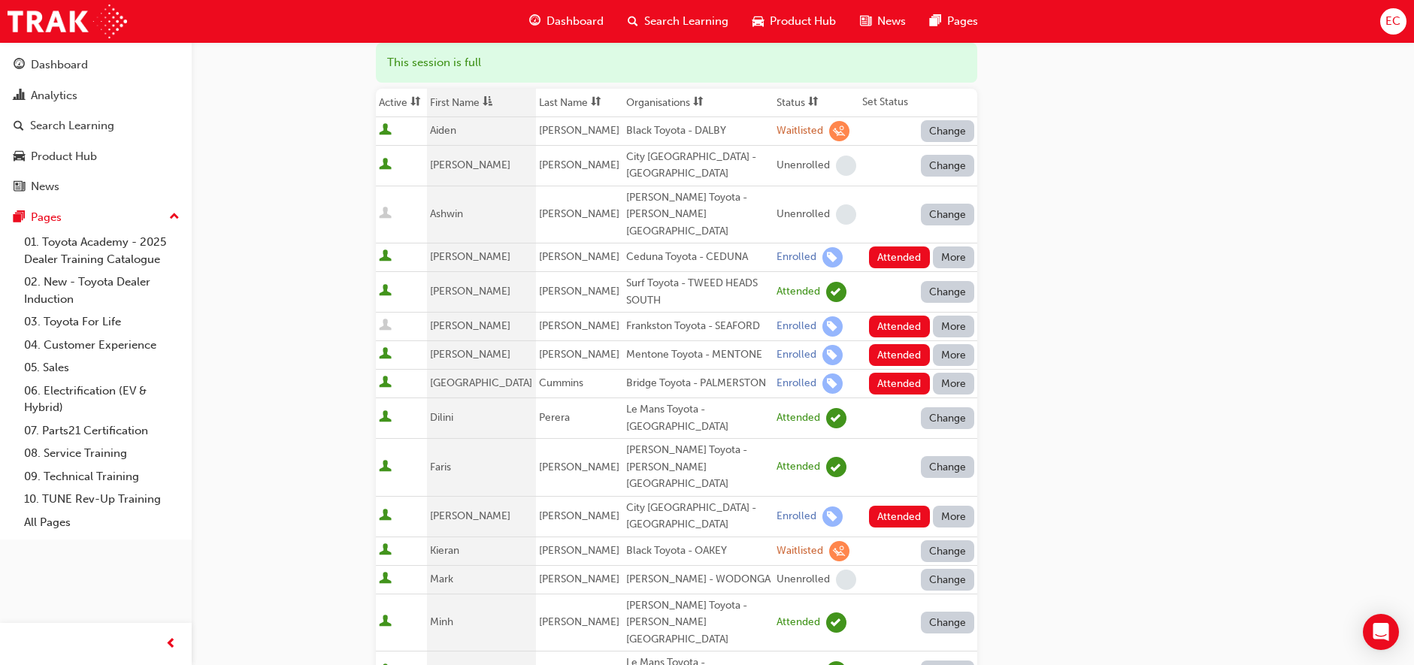
scroll to position [177, 0]
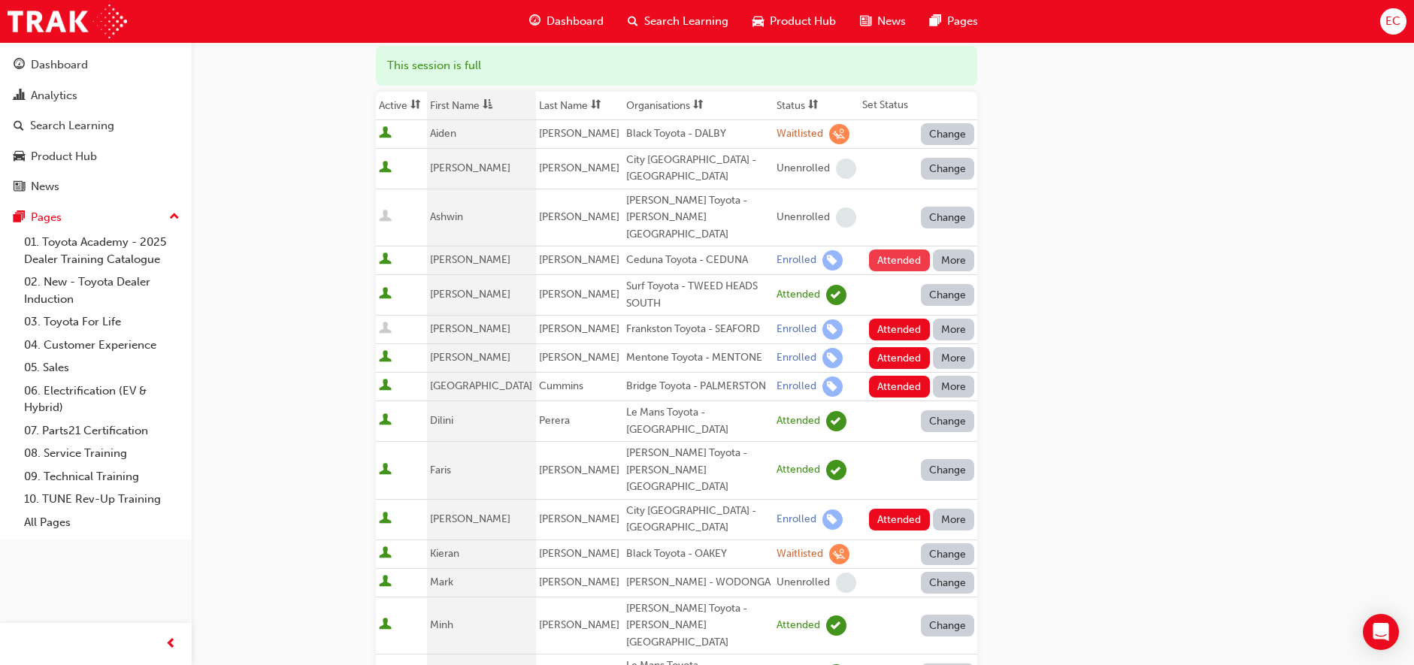
click at [888, 250] on button "Attended" at bounding box center [899, 261] width 61 height 22
click at [882, 347] on button "Attended" at bounding box center [899, 358] width 61 height 22
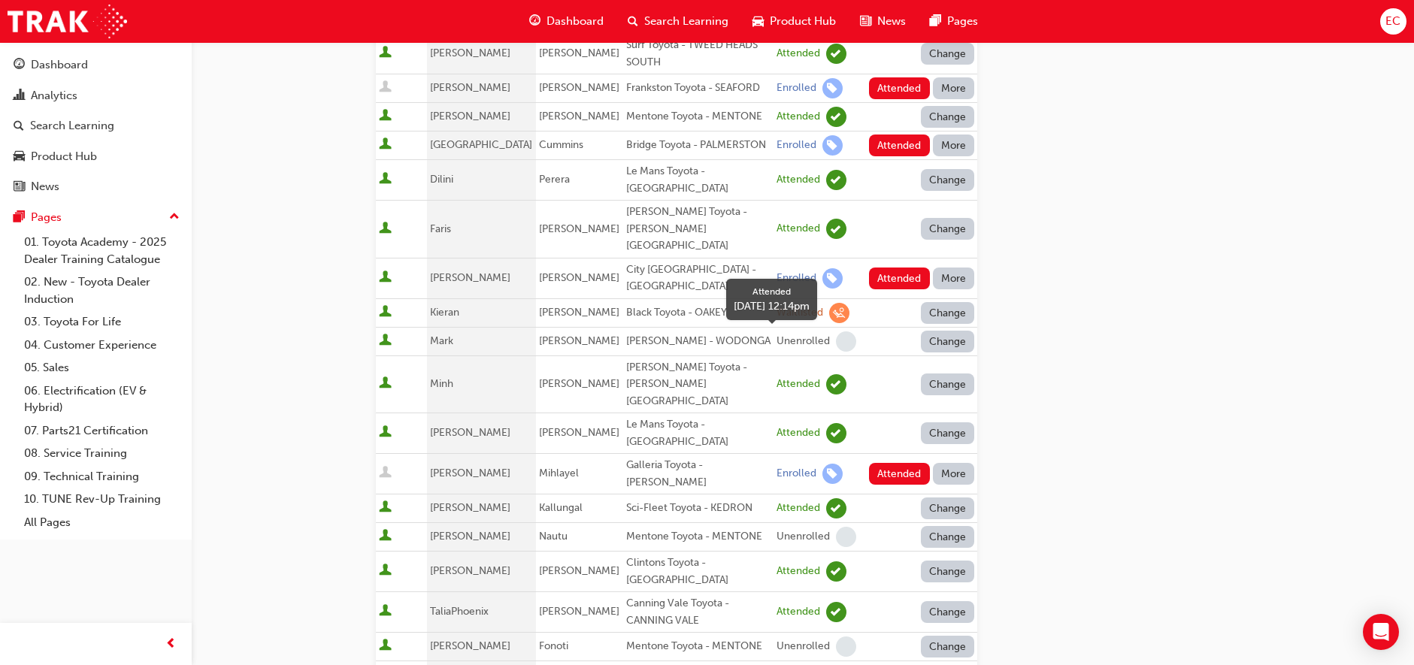
scroll to position [430, 0]
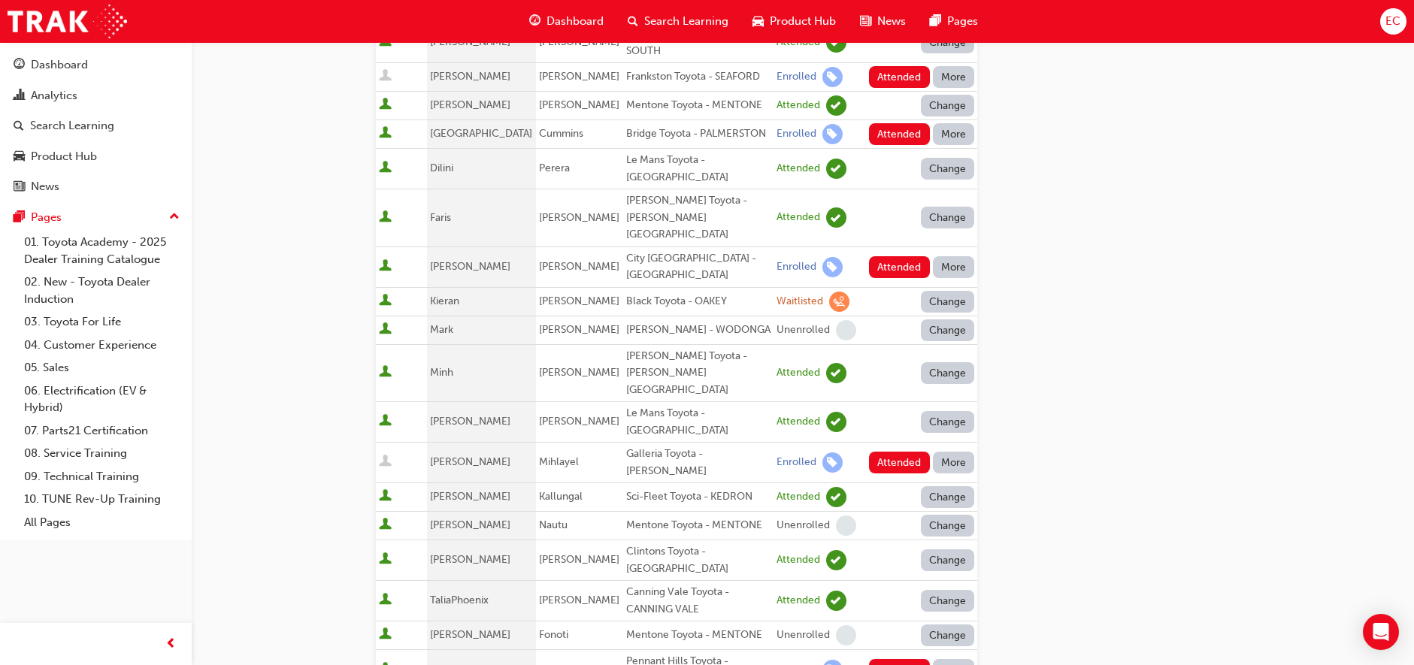
click at [944, 659] on button "More" at bounding box center [954, 670] width 42 height 22
click at [940, 468] on div "Absent" at bounding box center [931, 466] width 35 height 17
click at [950, 452] on button "More" at bounding box center [954, 463] width 42 height 22
click at [947, 383] on button "Absent" at bounding box center [953, 394] width 90 height 29
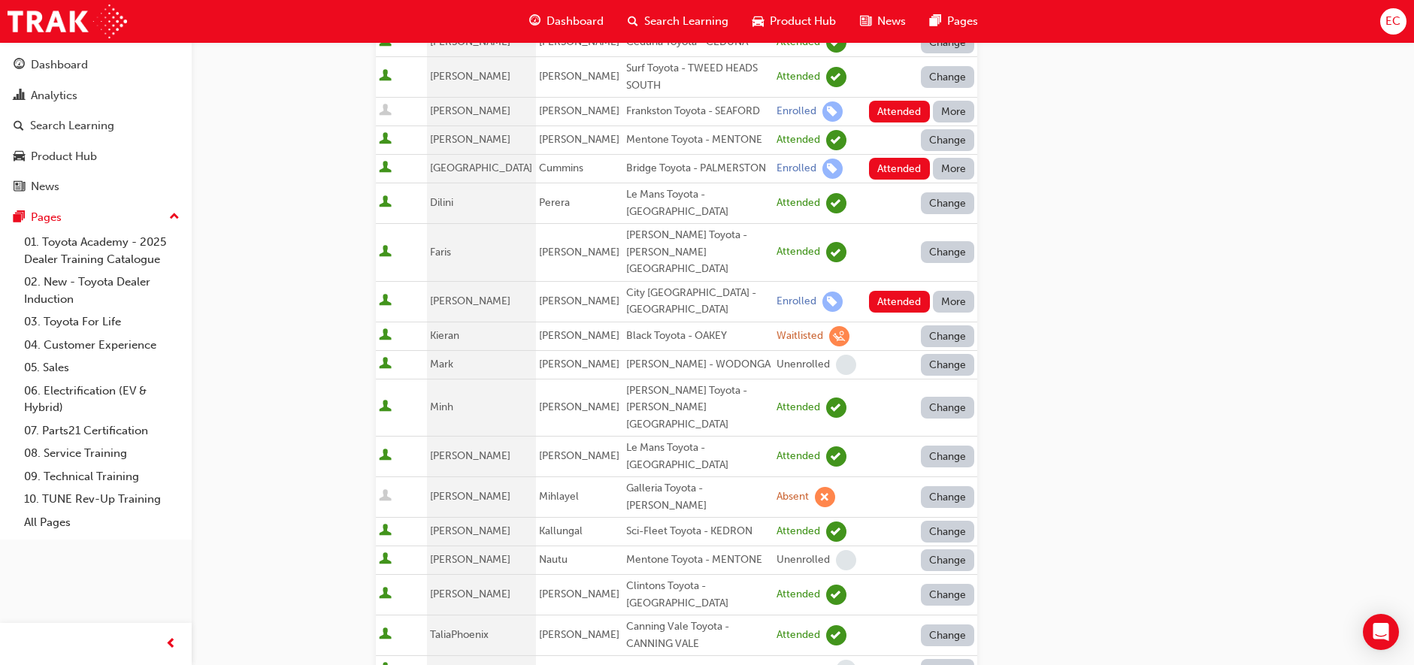
scroll to position [325, 0]
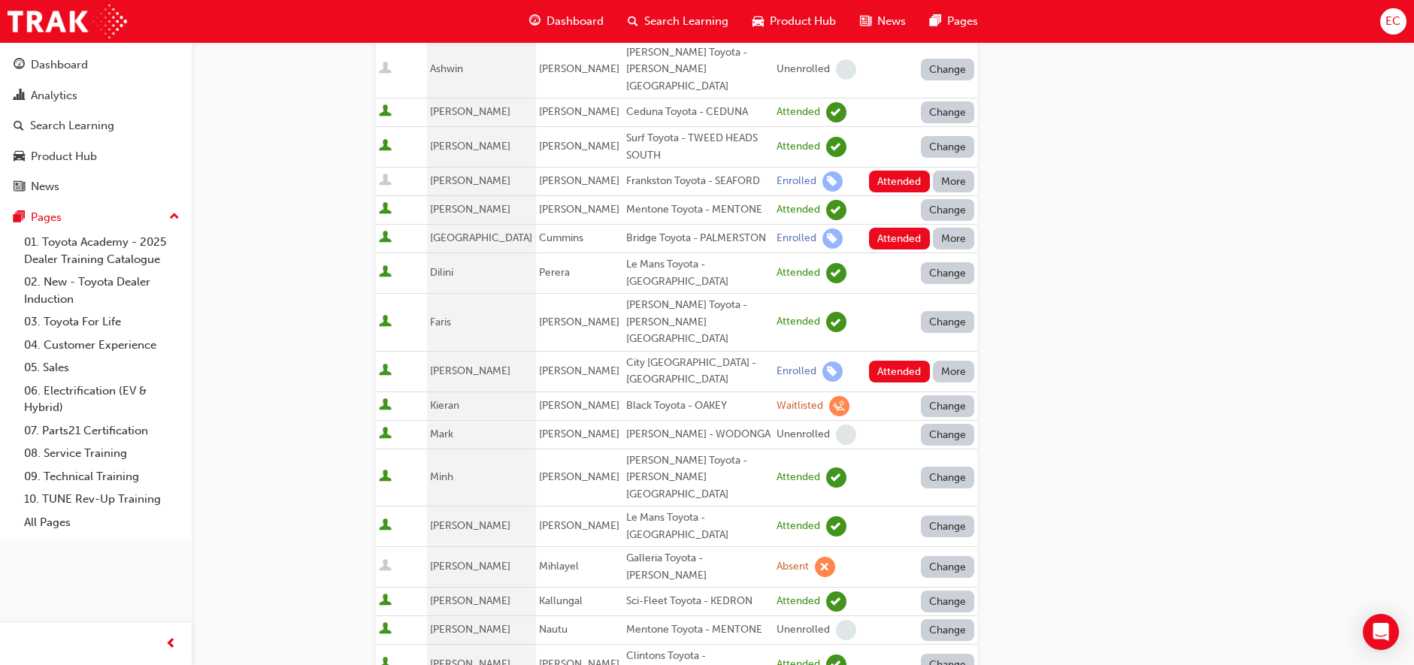
click at [952, 361] on button "More" at bounding box center [954, 372] width 42 height 22
click at [952, 330] on button "Absent" at bounding box center [953, 343] width 90 height 29
click at [949, 228] on button "More" at bounding box center [954, 239] width 42 height 22
click at [949, 235] on button "Absent" at bounding box center [953, 245] width 90 height 29
click at [949, 171] on button "More" at bounding box center [954, 182] width 42 height 22
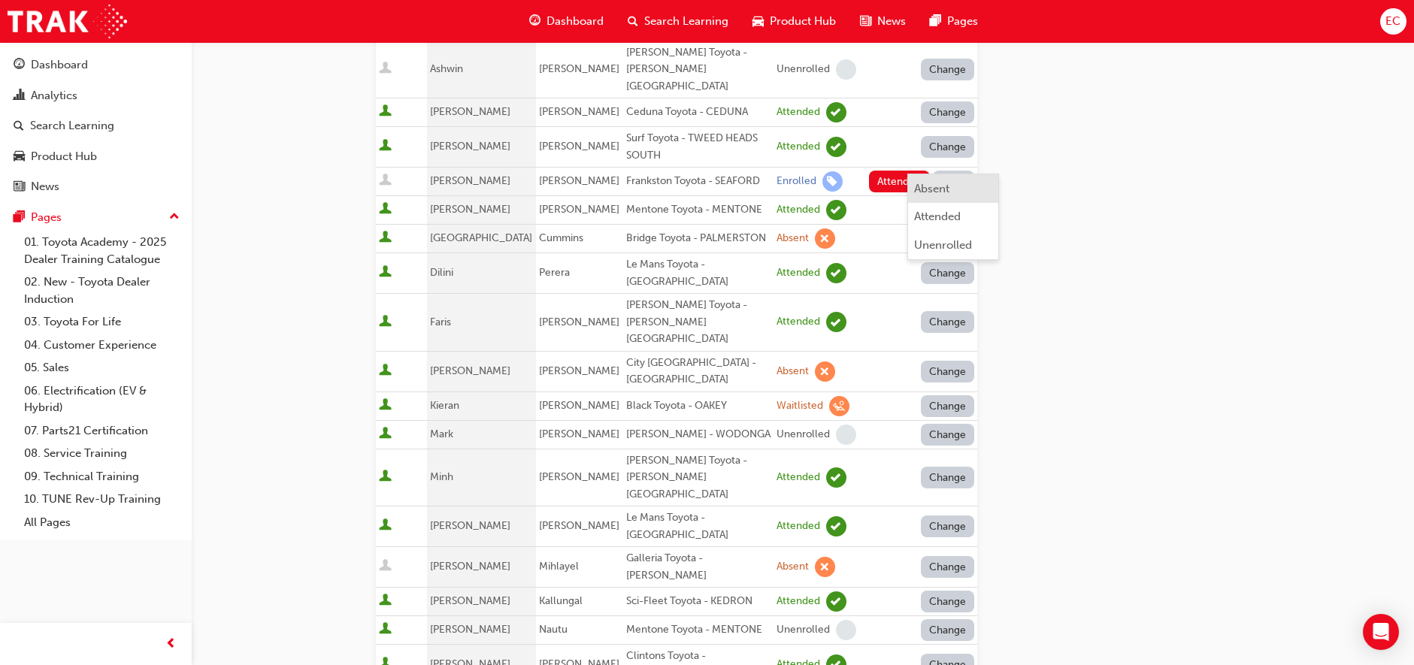
click at [949, 186] on div "Absent" at bounding box center [931, 188] width 35 height 17
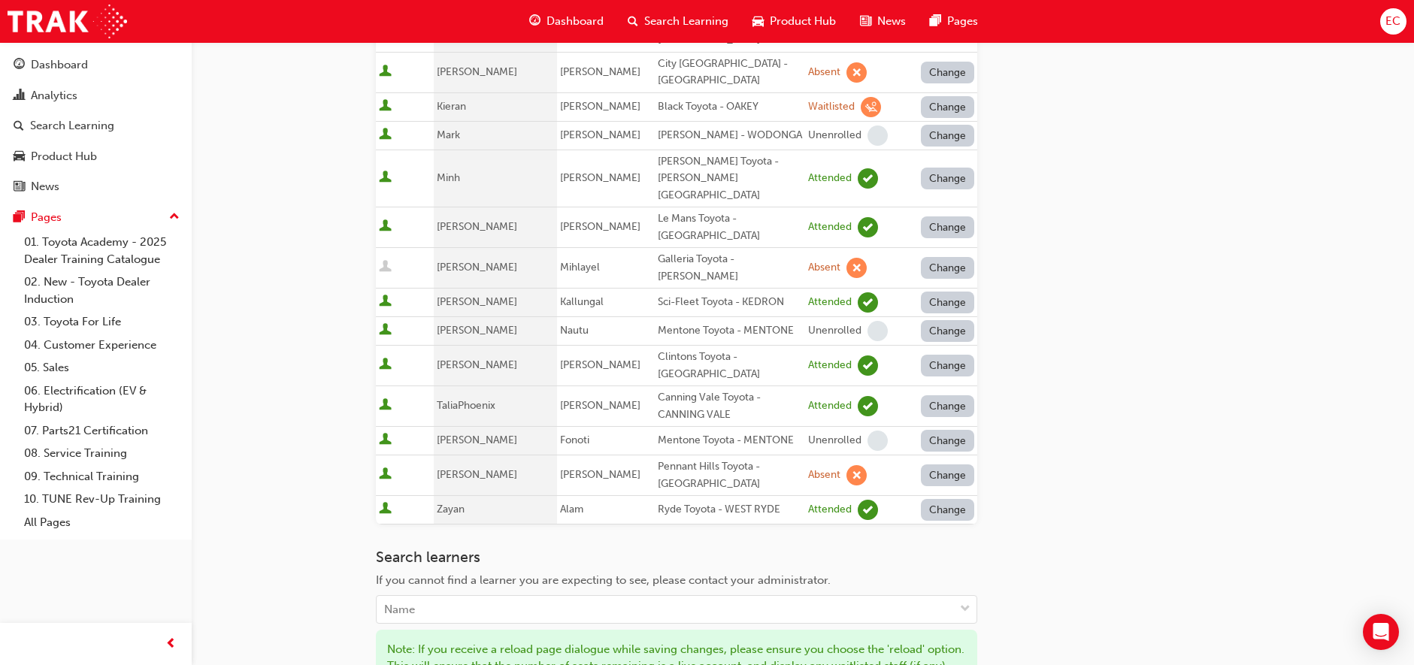
scroll to position [774, 0]
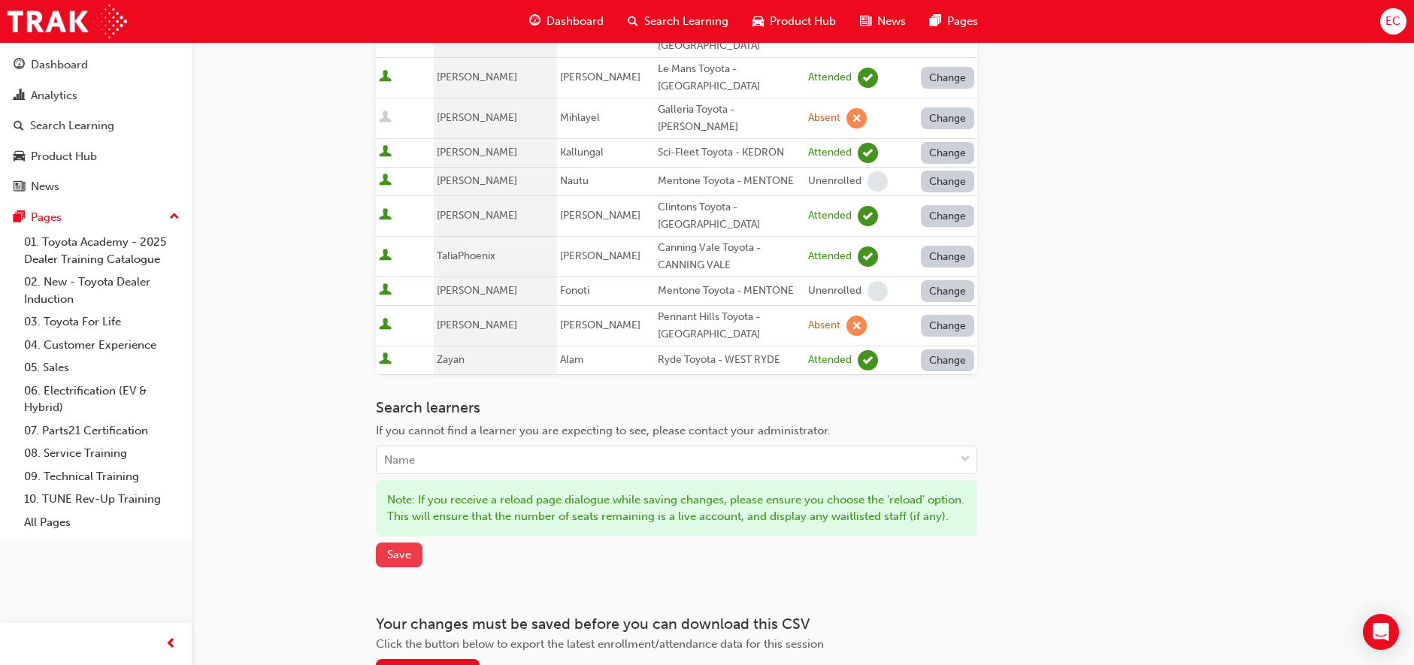
click at [405, 543] on button "Save" at bounding box center [399, 555] width 47 height 25
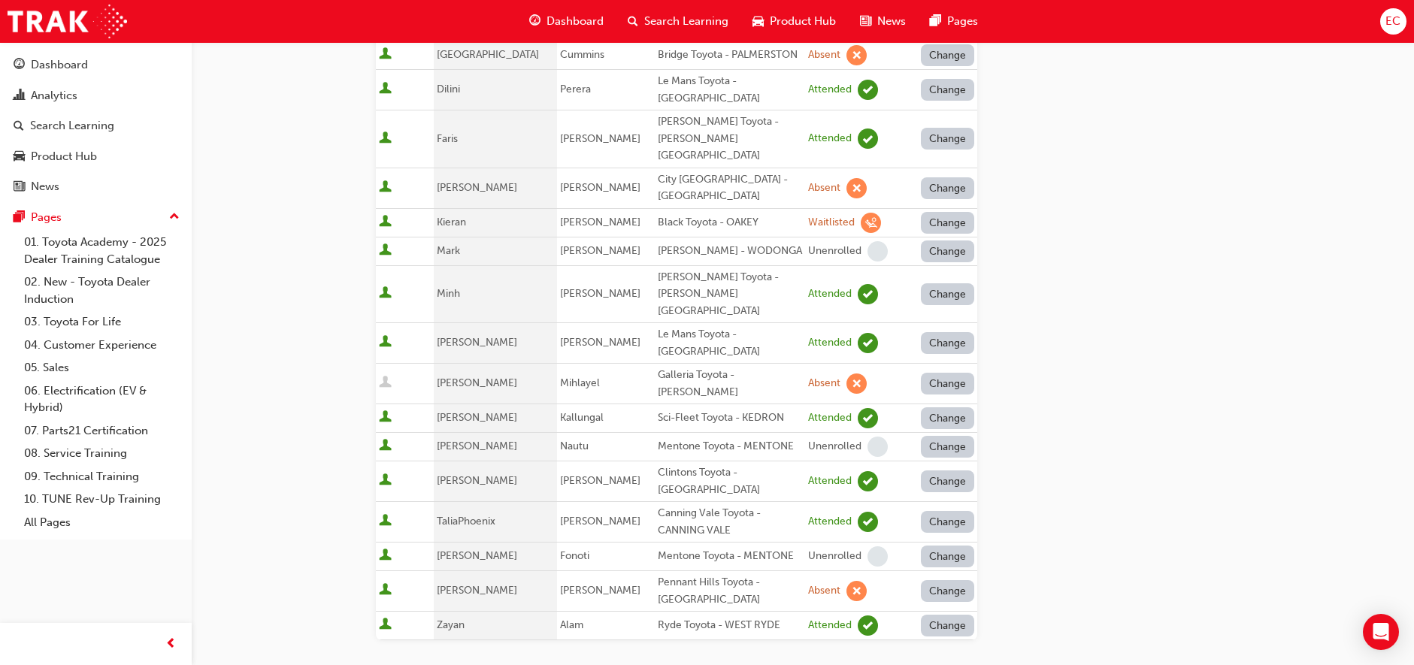
scroll to position [538, 0]
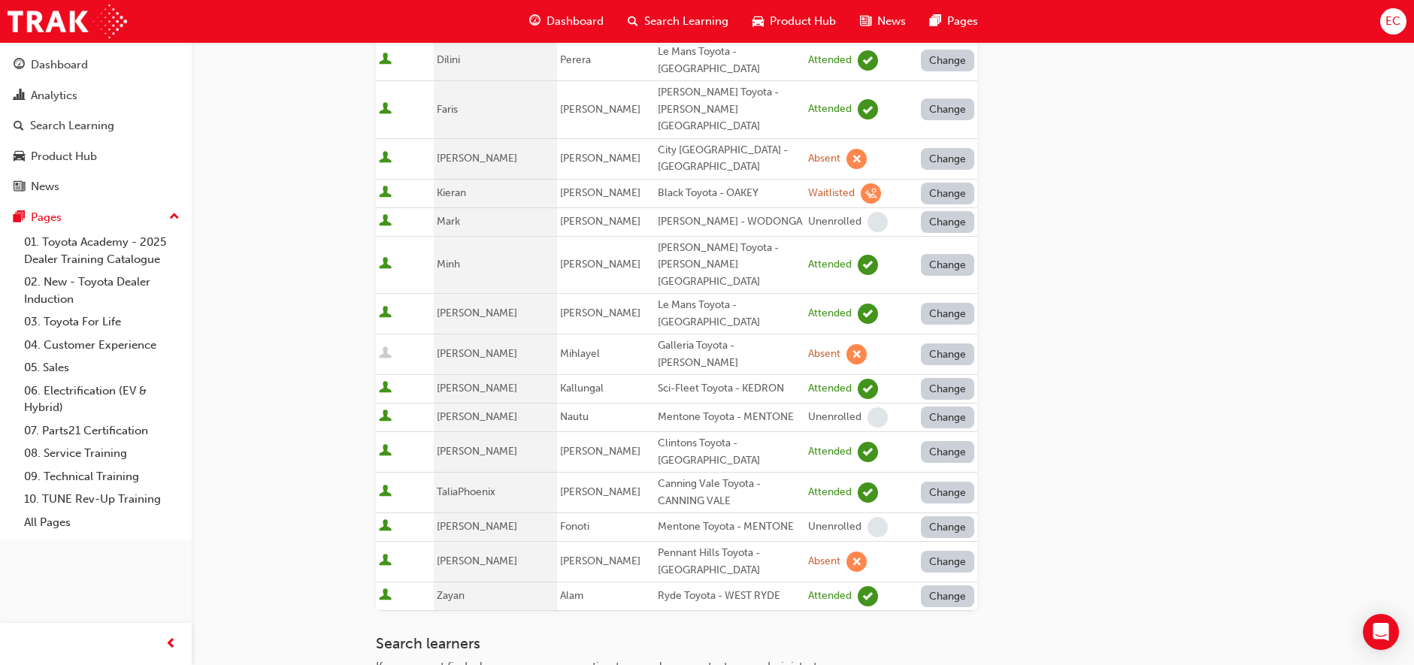
click at [936, 551] on button "Change" at bounding box center [948, 562] width 54 height 22
click at [924, 550] on div "Unenrolled" at bounding box center [937, 543] width 58 height 17
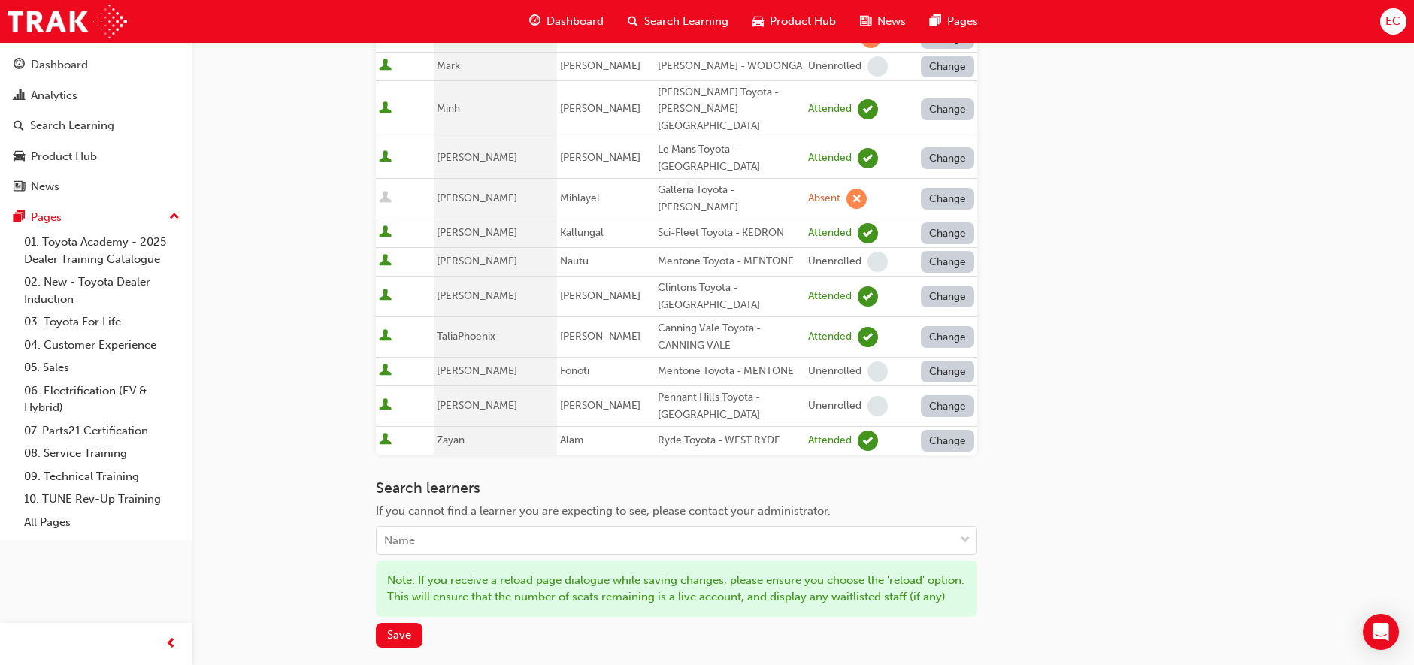
scroll to position [775, 0]
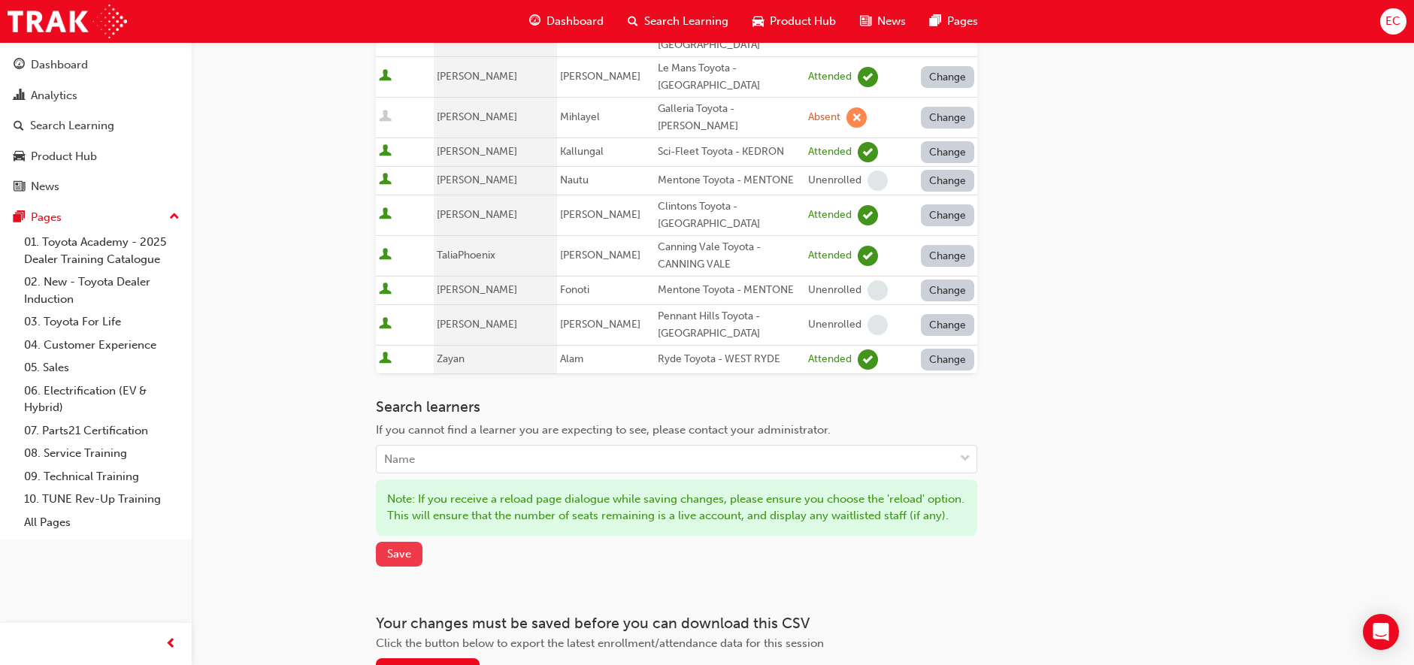
click at [400, 547] on span "Save" at bounding box center [399, 554] width 24 height 14
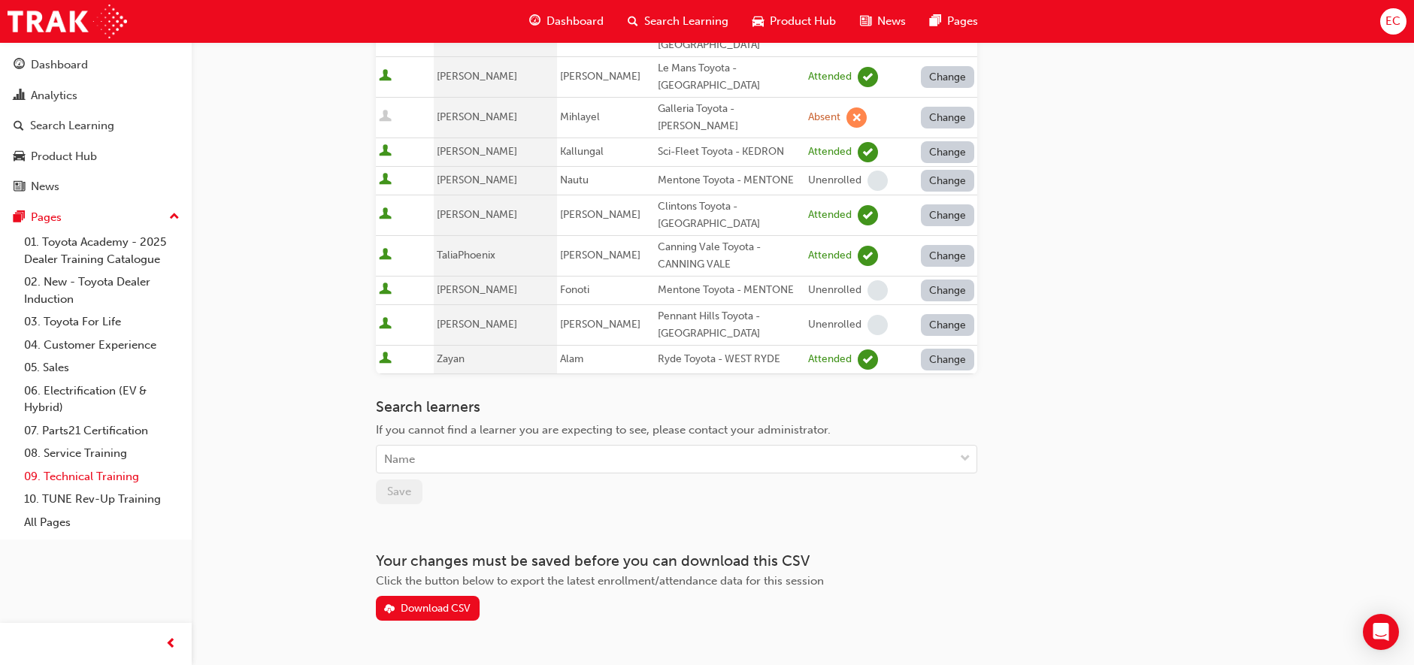
scroll to position [705, 0]
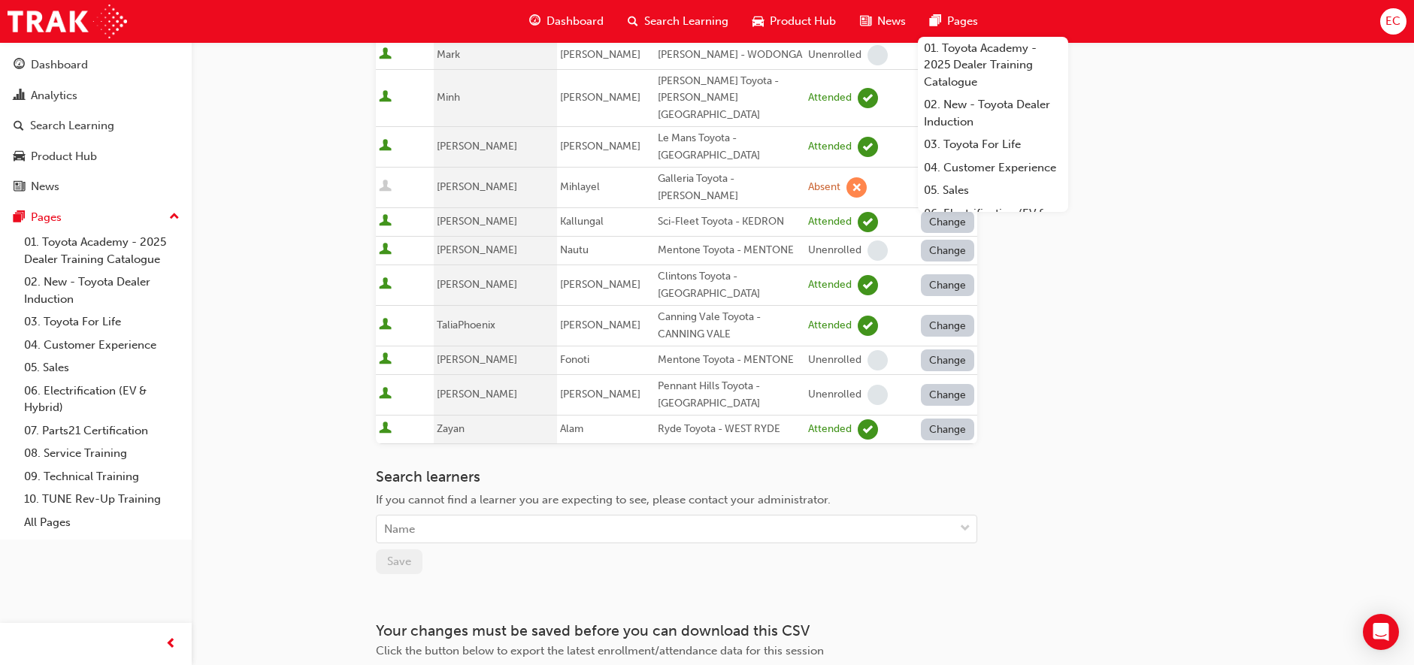
click at [567, 468] on div "Search learners If you cannot find a learner you are expecting to see, please c…" at bounding box center [676, 521] width 601 height 106
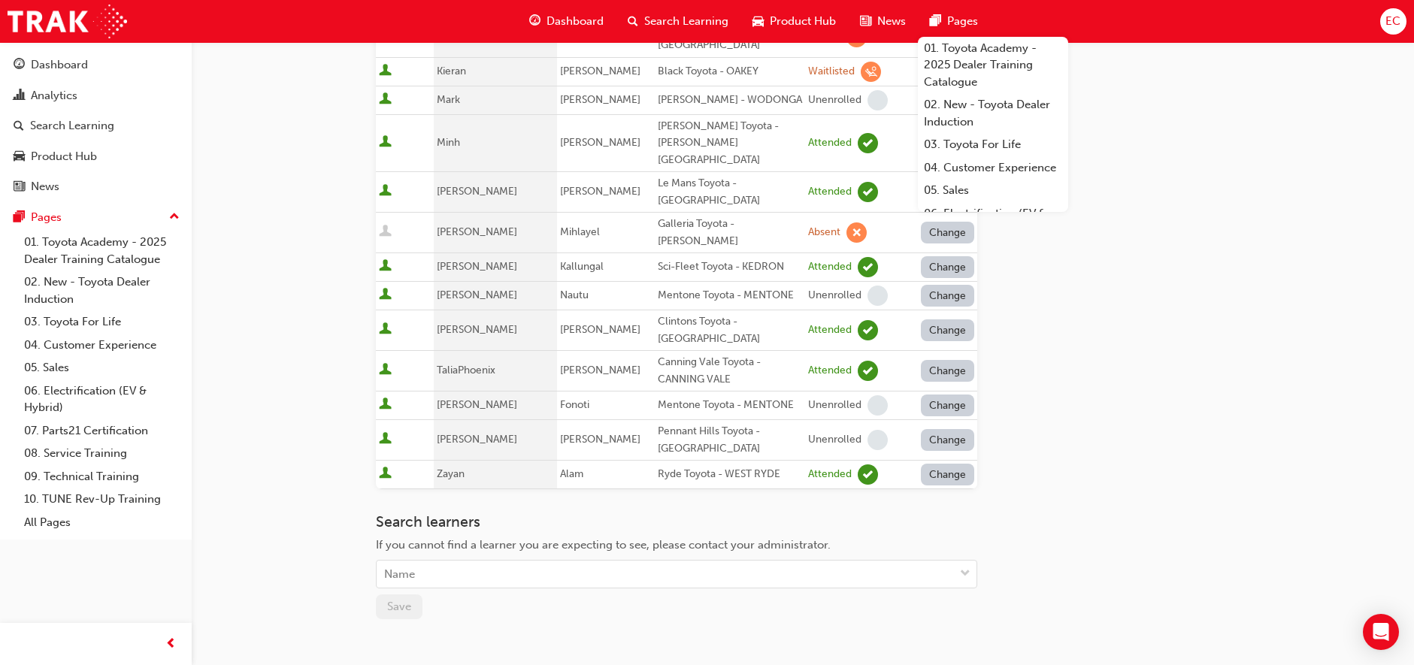
scroll to position [650, 0]
